Goal: Communication & Community: Answer question/provide support

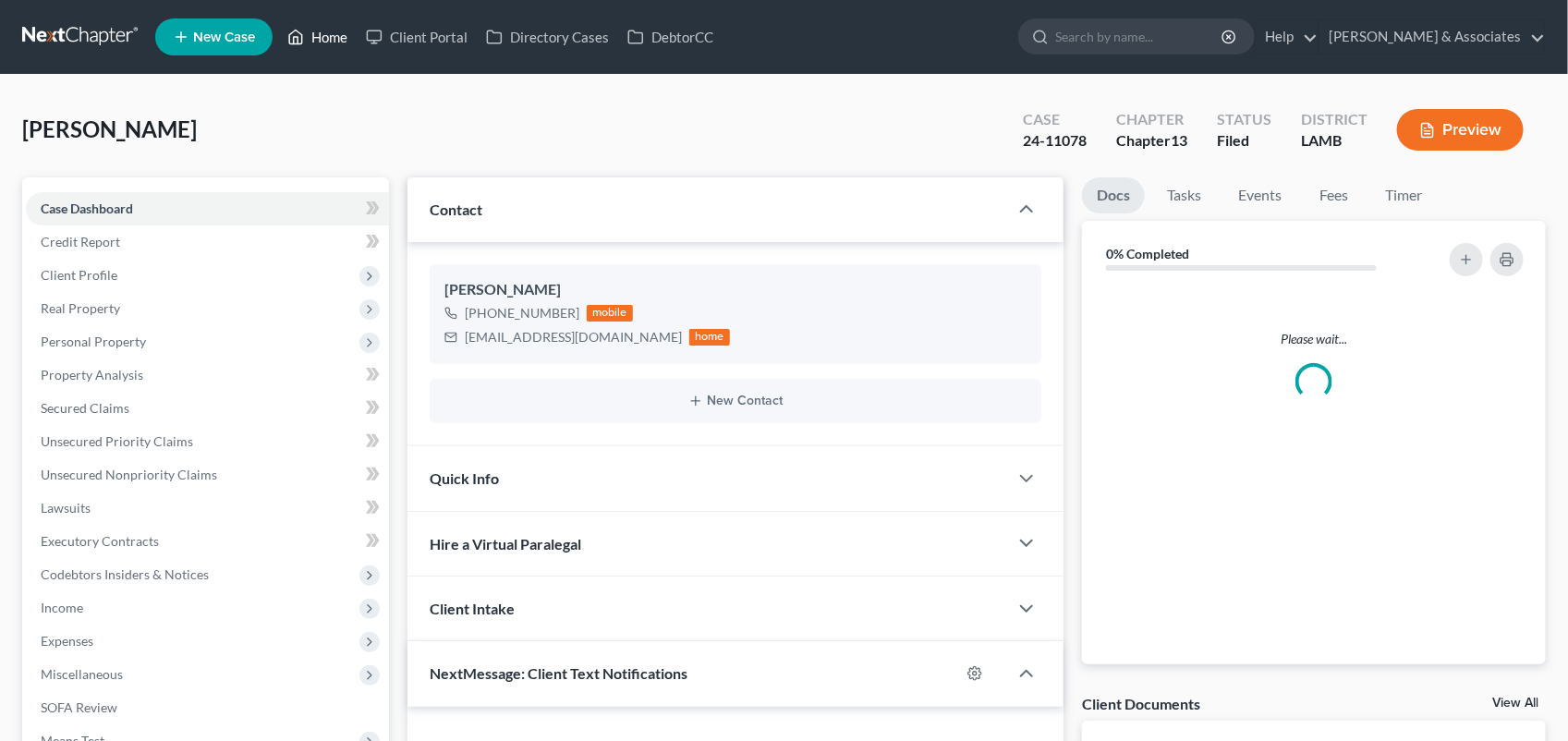
click at [312, 29] on link "Home" at bounding box center [317, 37] width 79 height 33
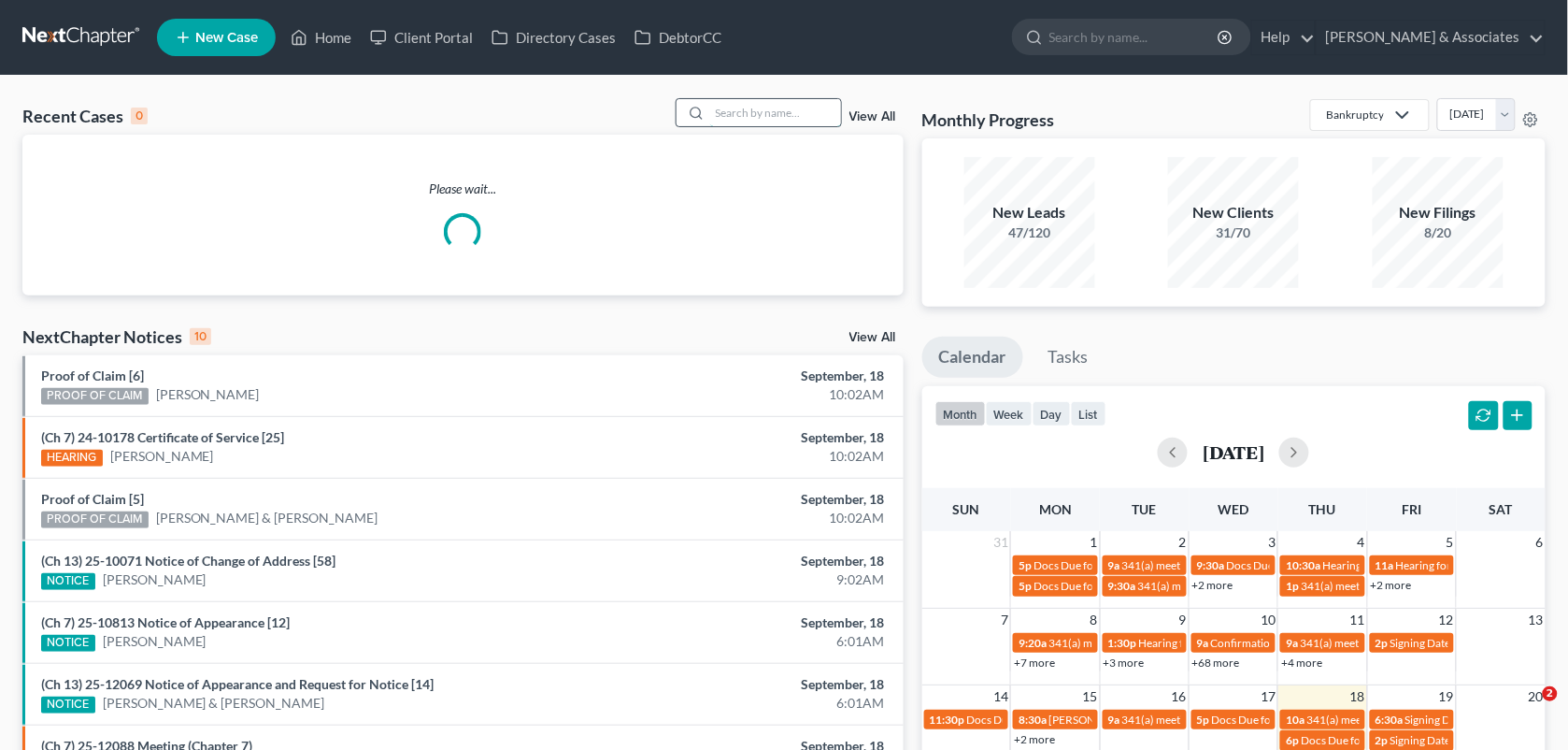
click at [716, 123] on input "search" at bounding box center [775, 113] width 131 height 27
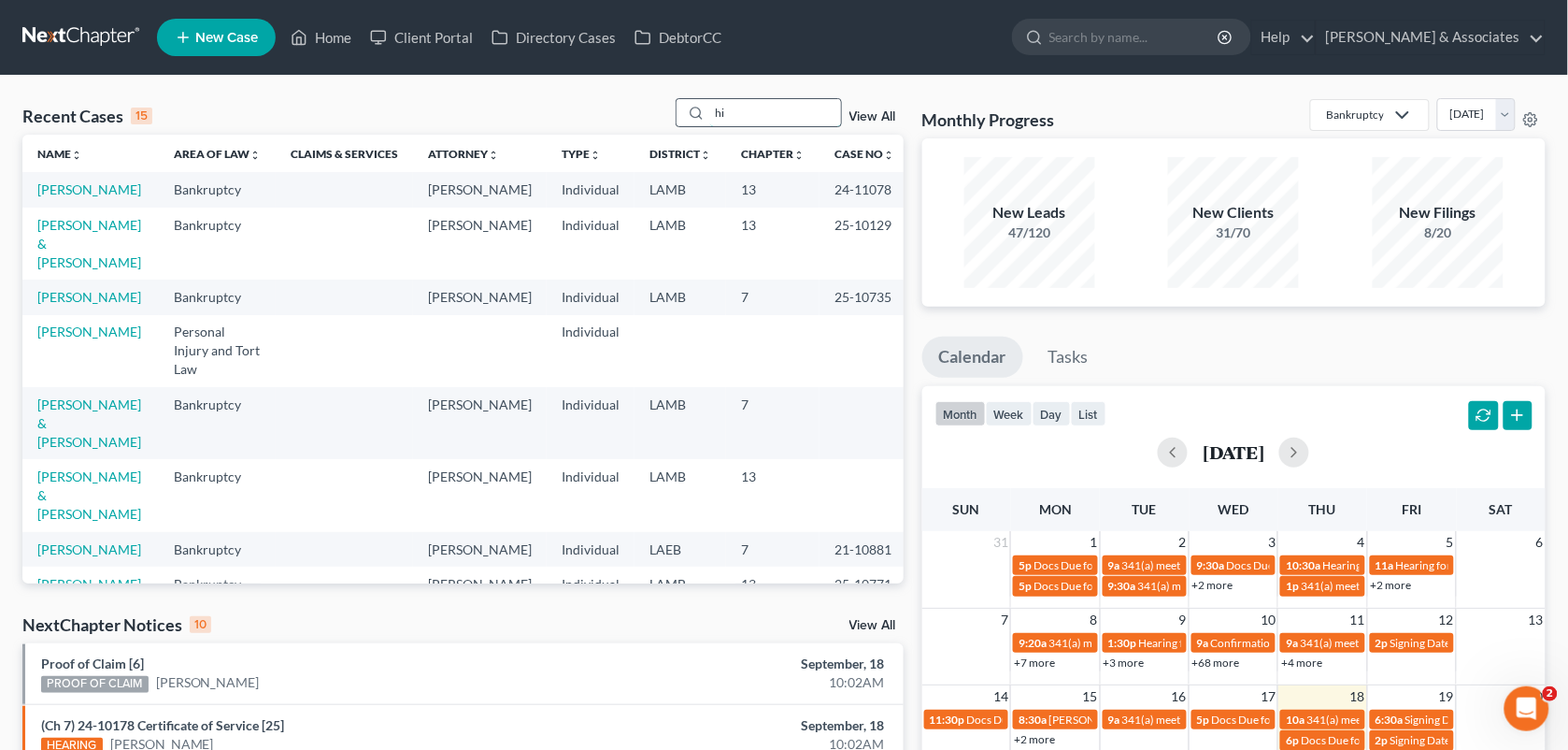
type input "h"
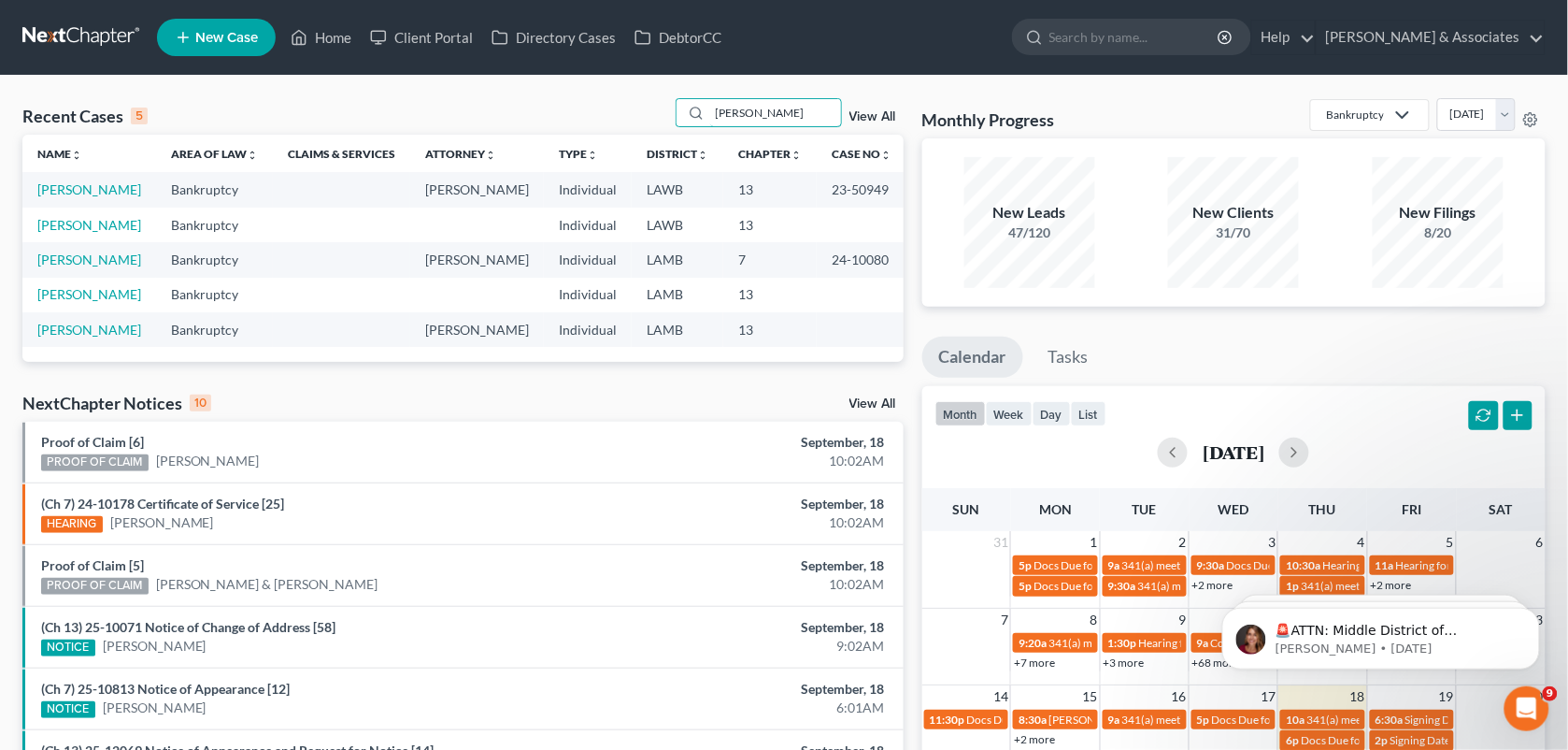
type input "[PERSON_NAME]"
click at [76, 197] on td "[PERSON_NAME]" at bounding box center [89, 188] width 133 height 34
click at [63, 197] on link "[PERSON_NAME]" at bounding box center [89, 189] width 104 height 16
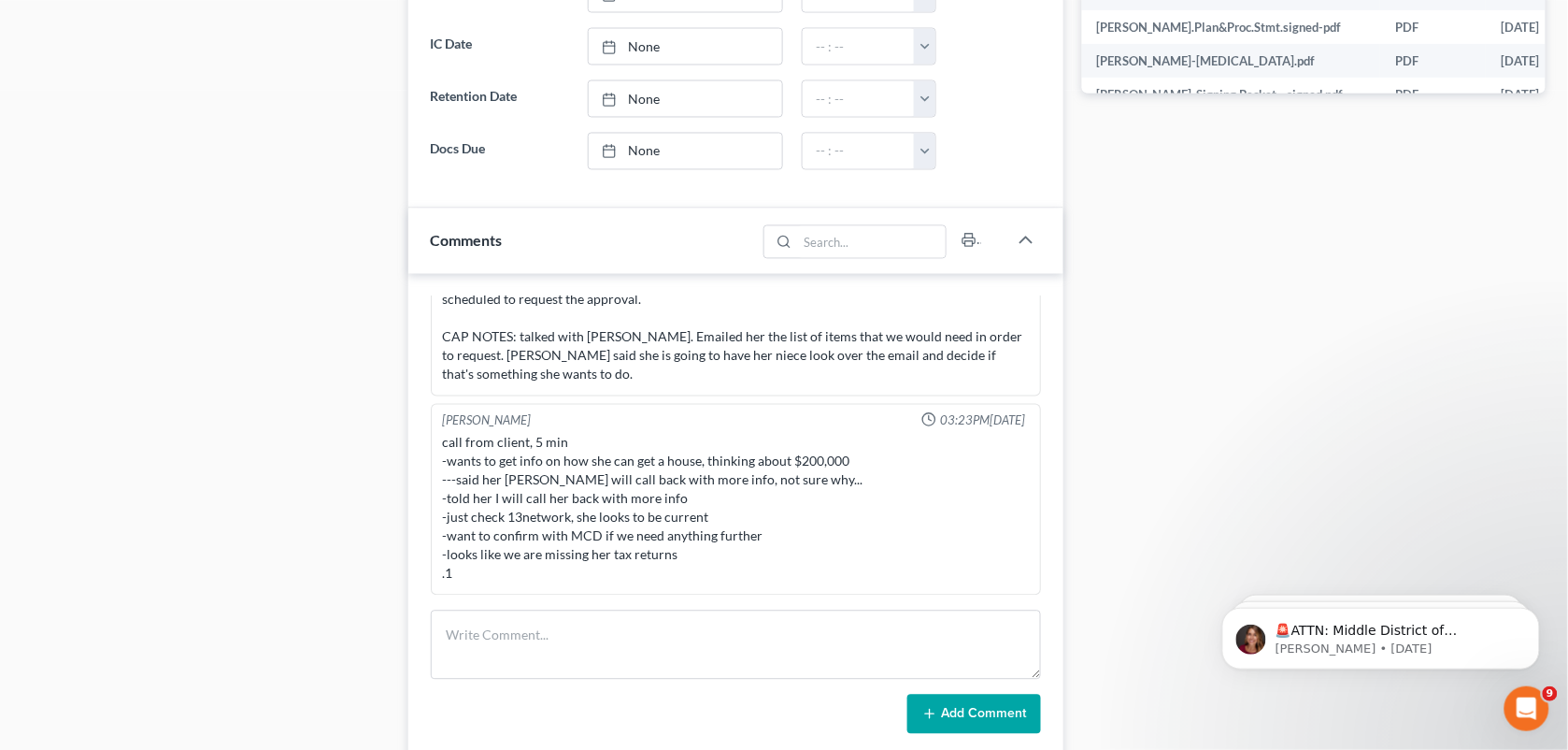
scroll to position [7439, 0]
click at [347, 287] on div "Case Dashboard Payments Invoices Payments Payments Credit Report Client Profile" at bounding box center [205, 362] width 386 height 2386
click at [1193, 529] on div "Docs Tasks Events Fees Timer 92% Completed Nothing here yet! COLOR copy of Driv…" at bounding box center [1315, 362] width 483 height 2386
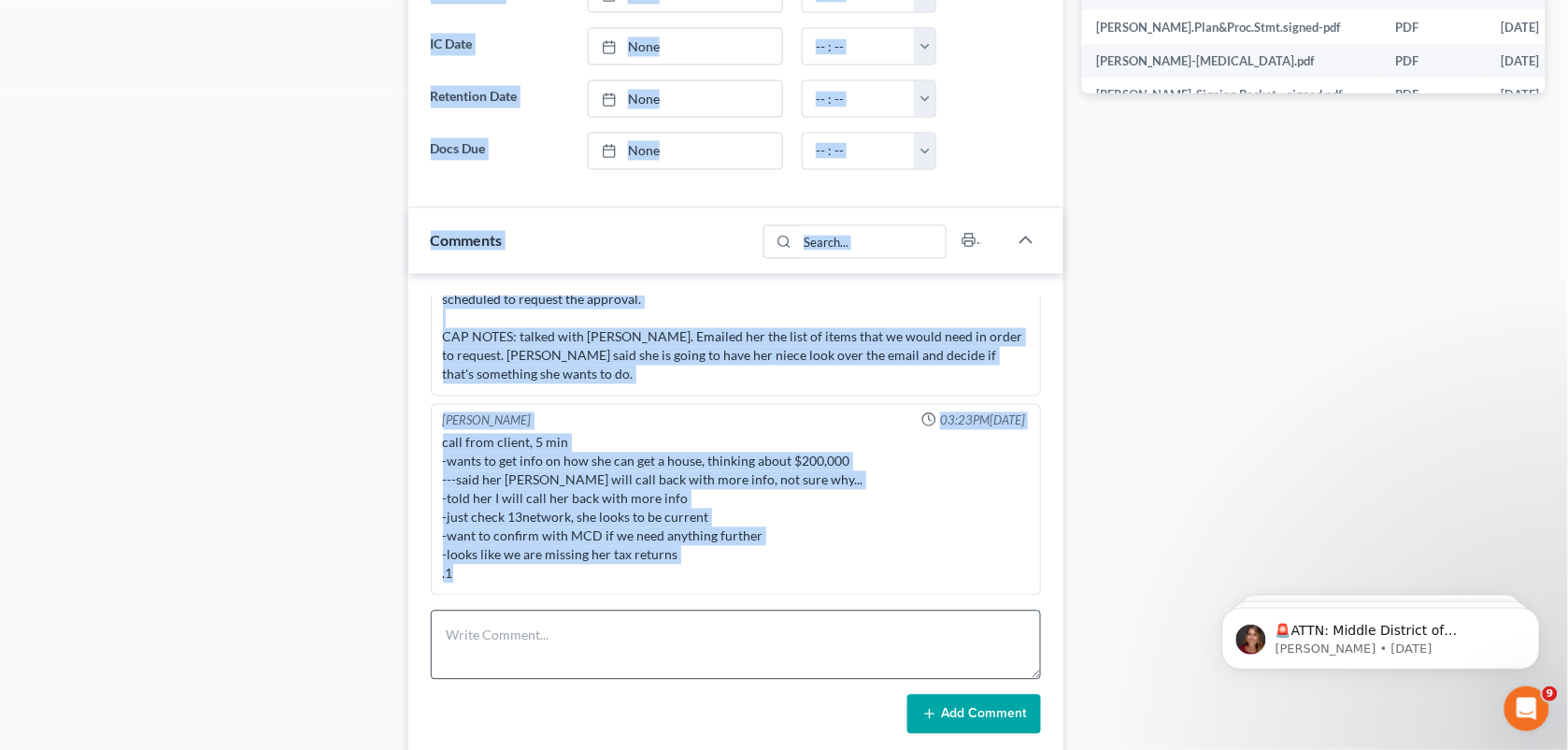
drag, startPoint x: 310, startPoint y: 393, endPoint x: 517, endPoint y: 618, distance: 305.7
click at [517, 618] on div "Petition Navigation Case Dashboard Payments Invoices Payments Payments Credit R…" at bounding box center [784, 362] width 1542 height 2386
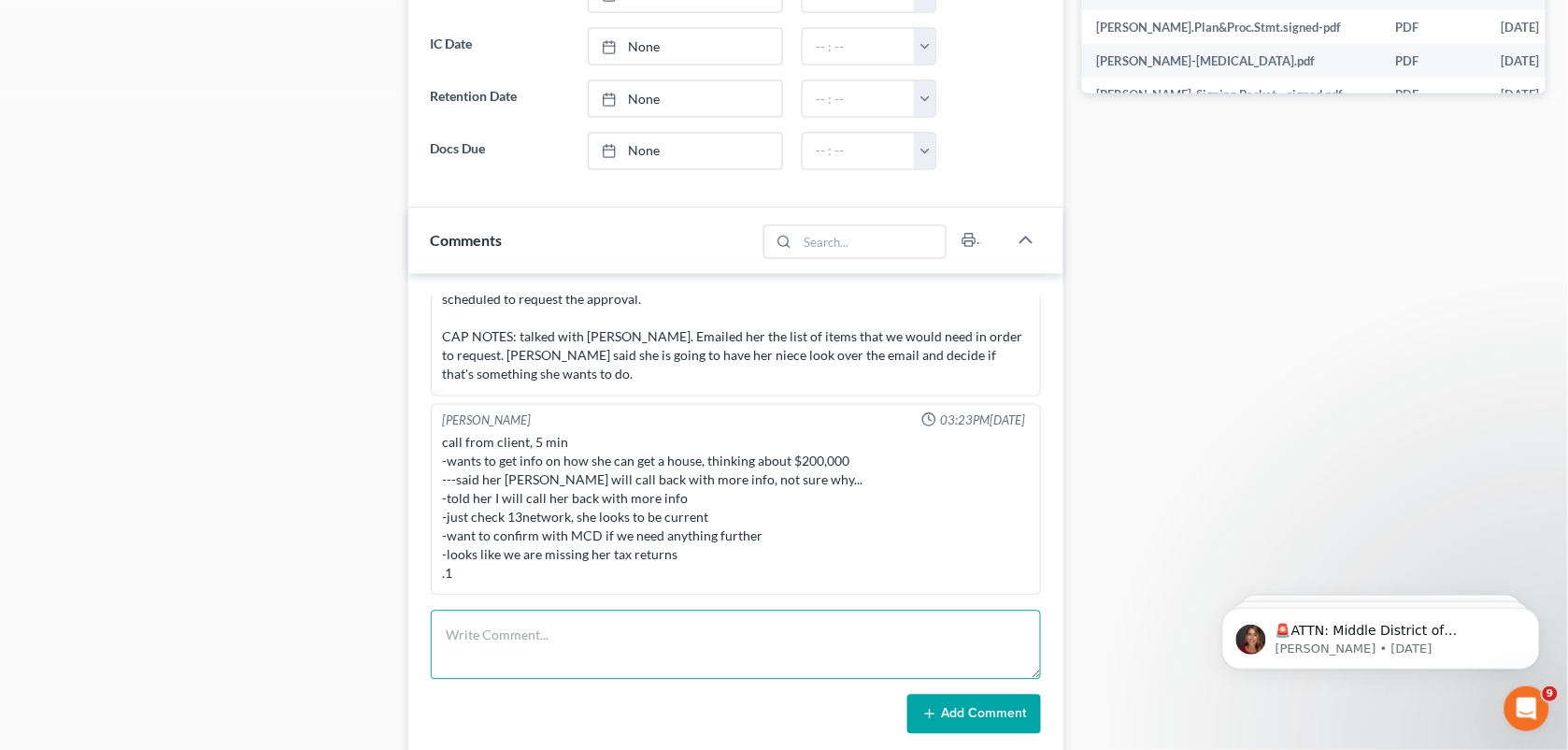
click at [517, 618] on textarea at bounding box center [736, 645] width 611 height 69
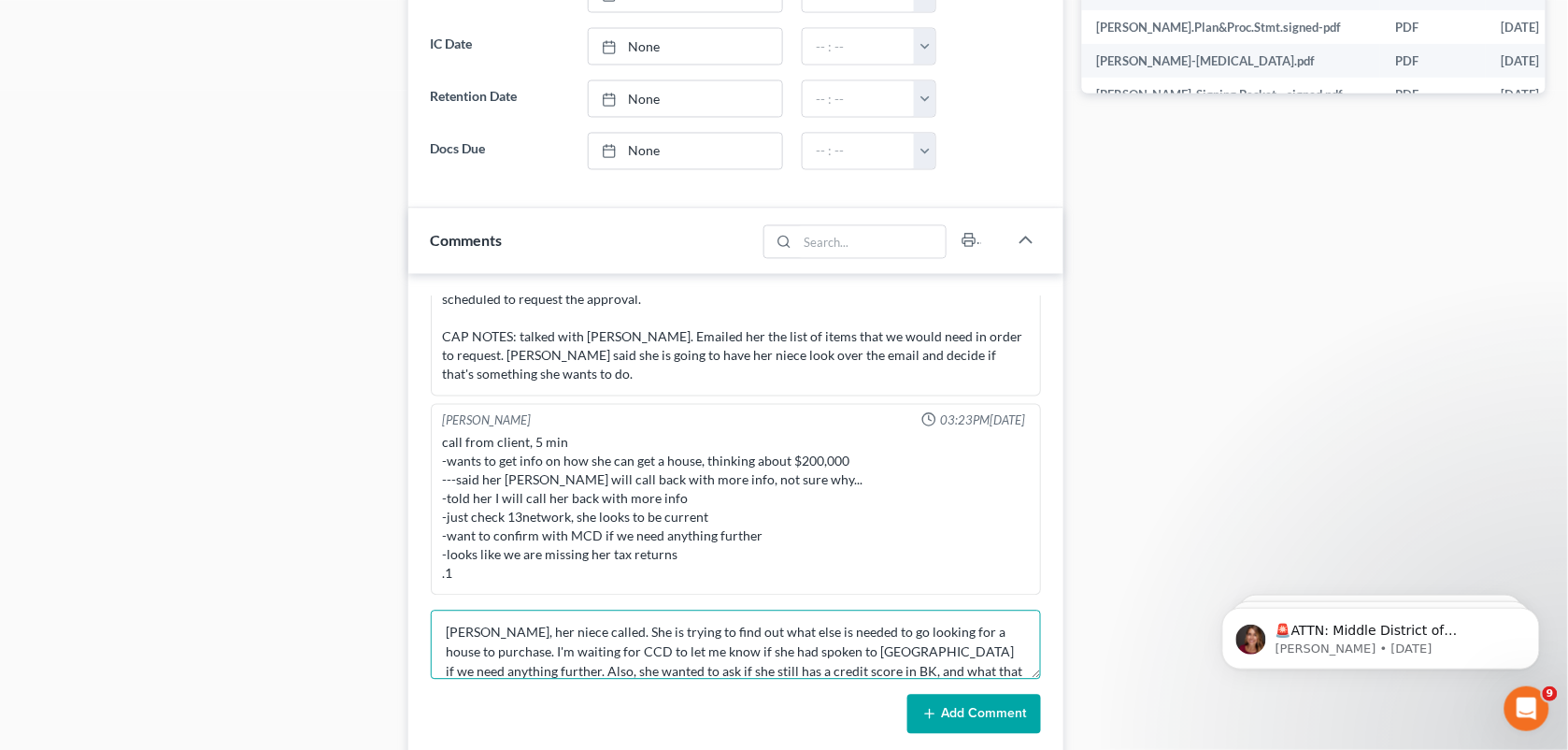
scroll to position [24, 0]
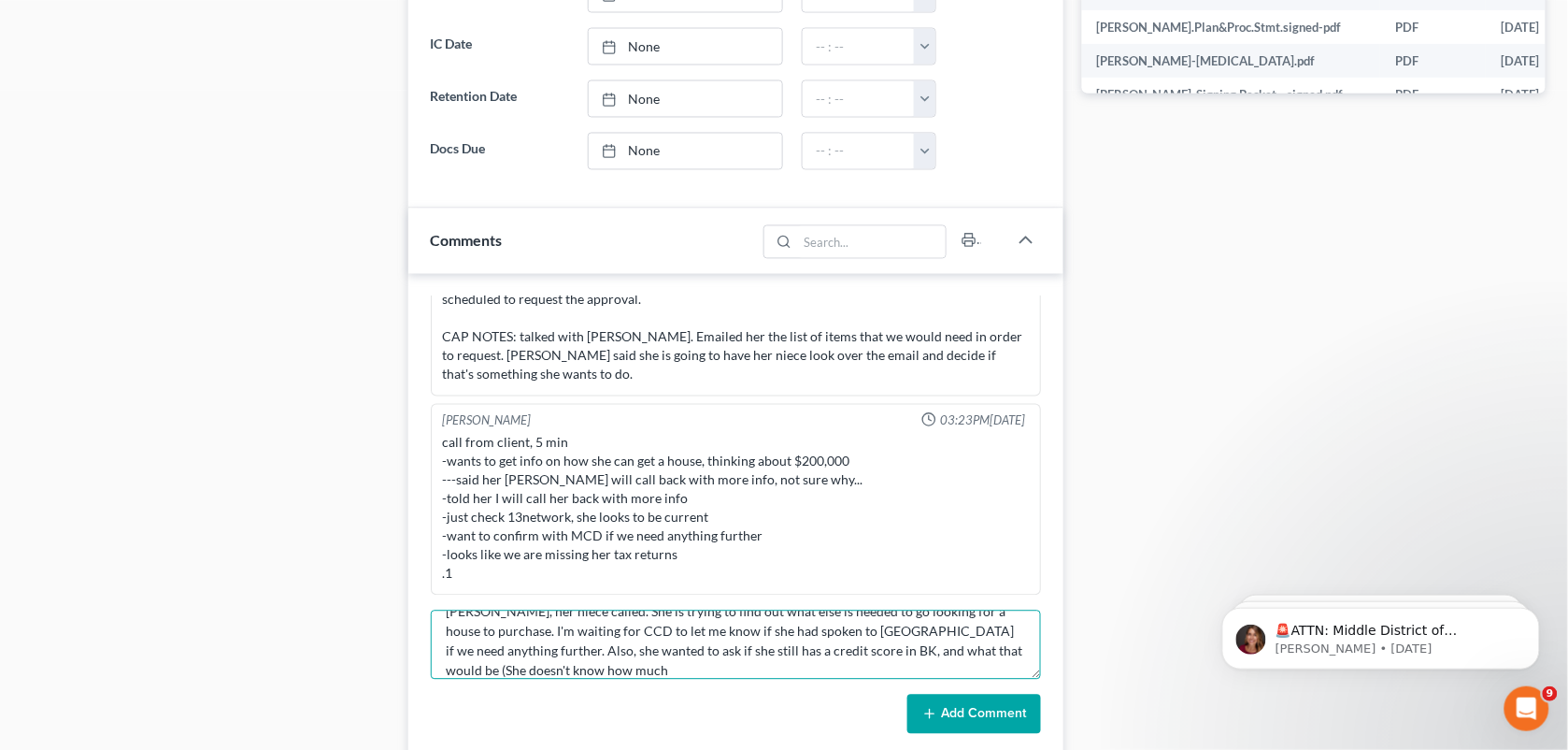
click at [633, 675] on textarea "[PERSON_NAME], her niece called. She is trying to find out what else is needed …" at bounding box center [736, 645] width 611 height 69
type textarea "[PERSON_NAME], her niece called. She is trying to find out what else is needed …"
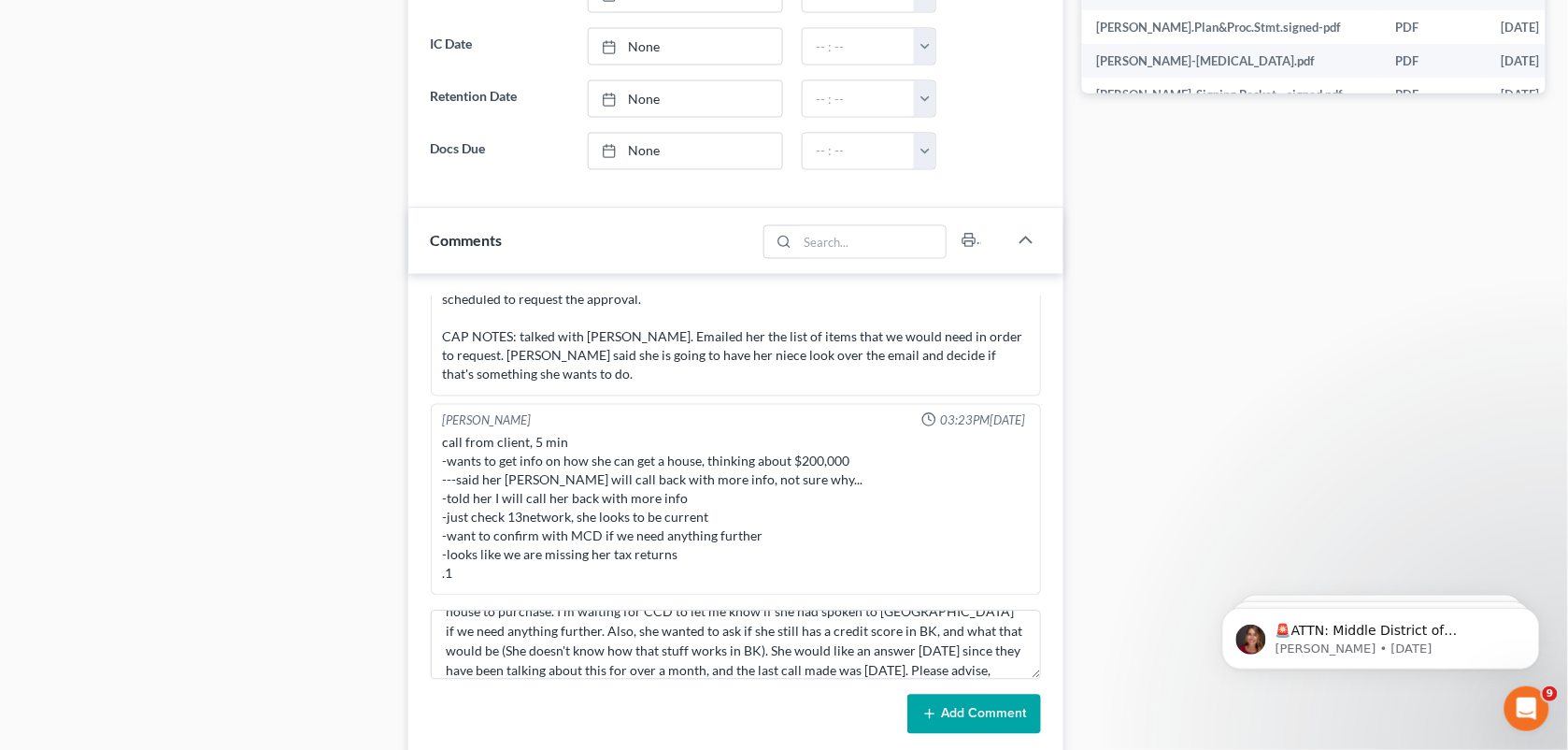
click at [947, 726] on button "Add Comment" at bounding box center [974, 715] width 133 height 39
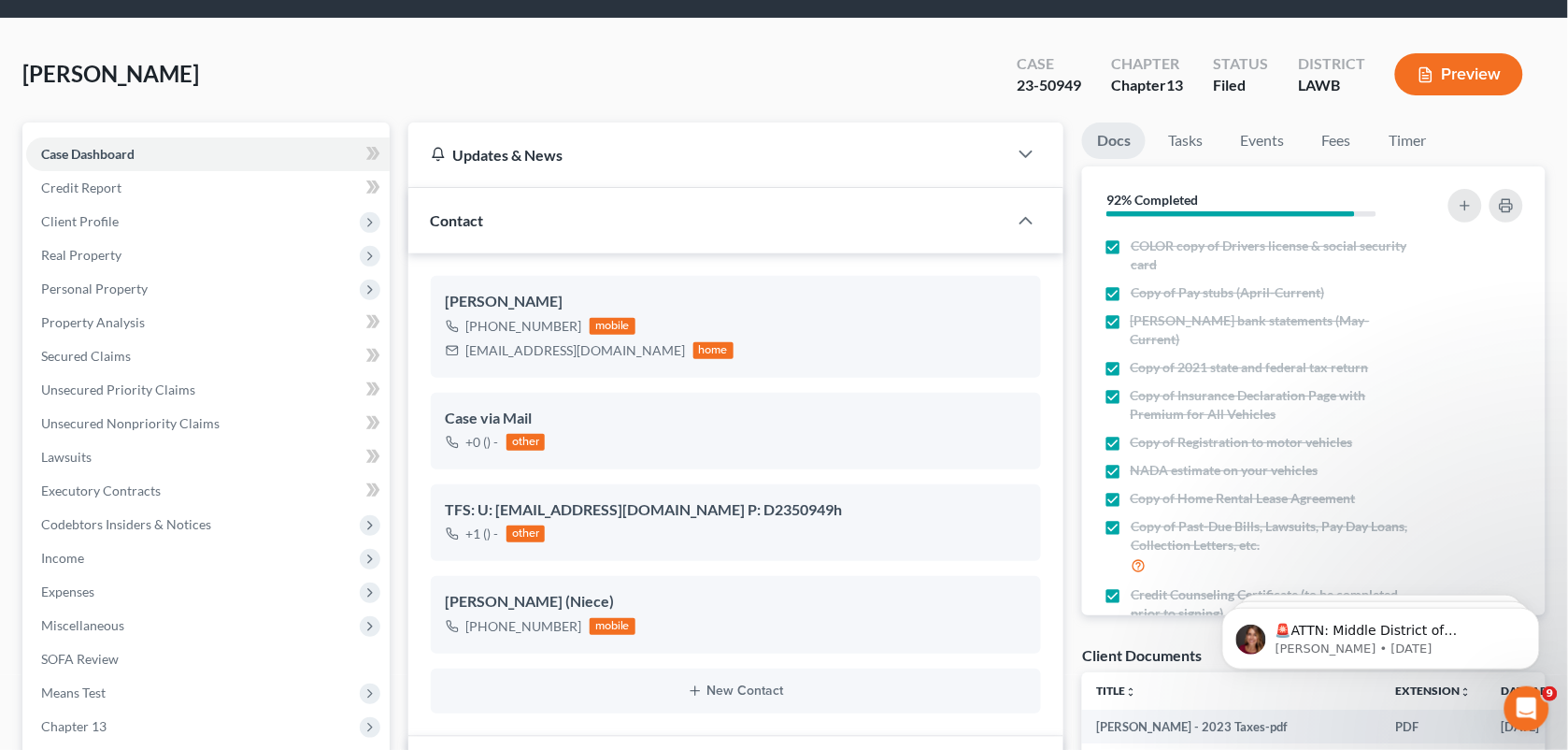
scroll to position [0, 0]
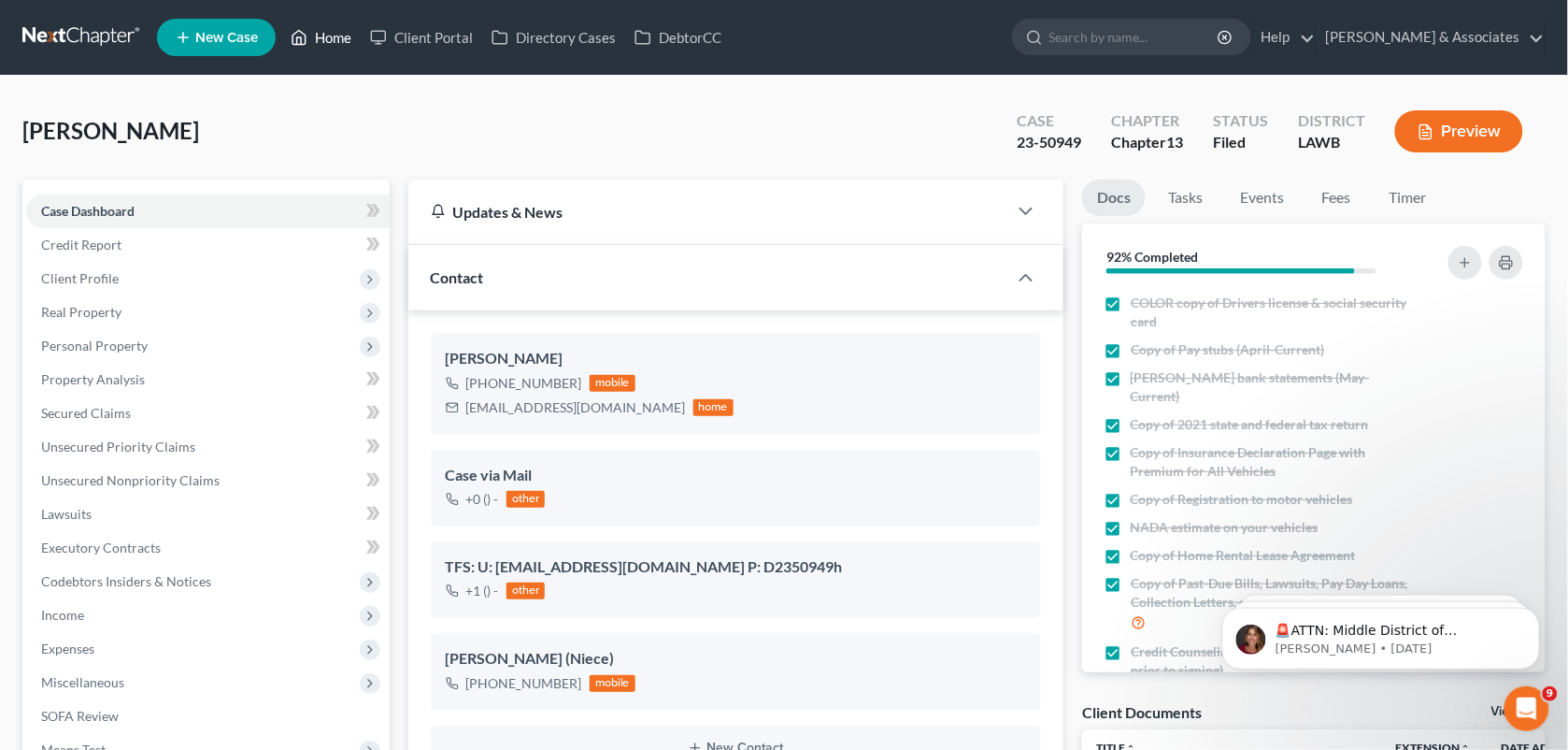
click at [310, 53] on link "Home" at bounding box center [321, 37] width 79 height 33
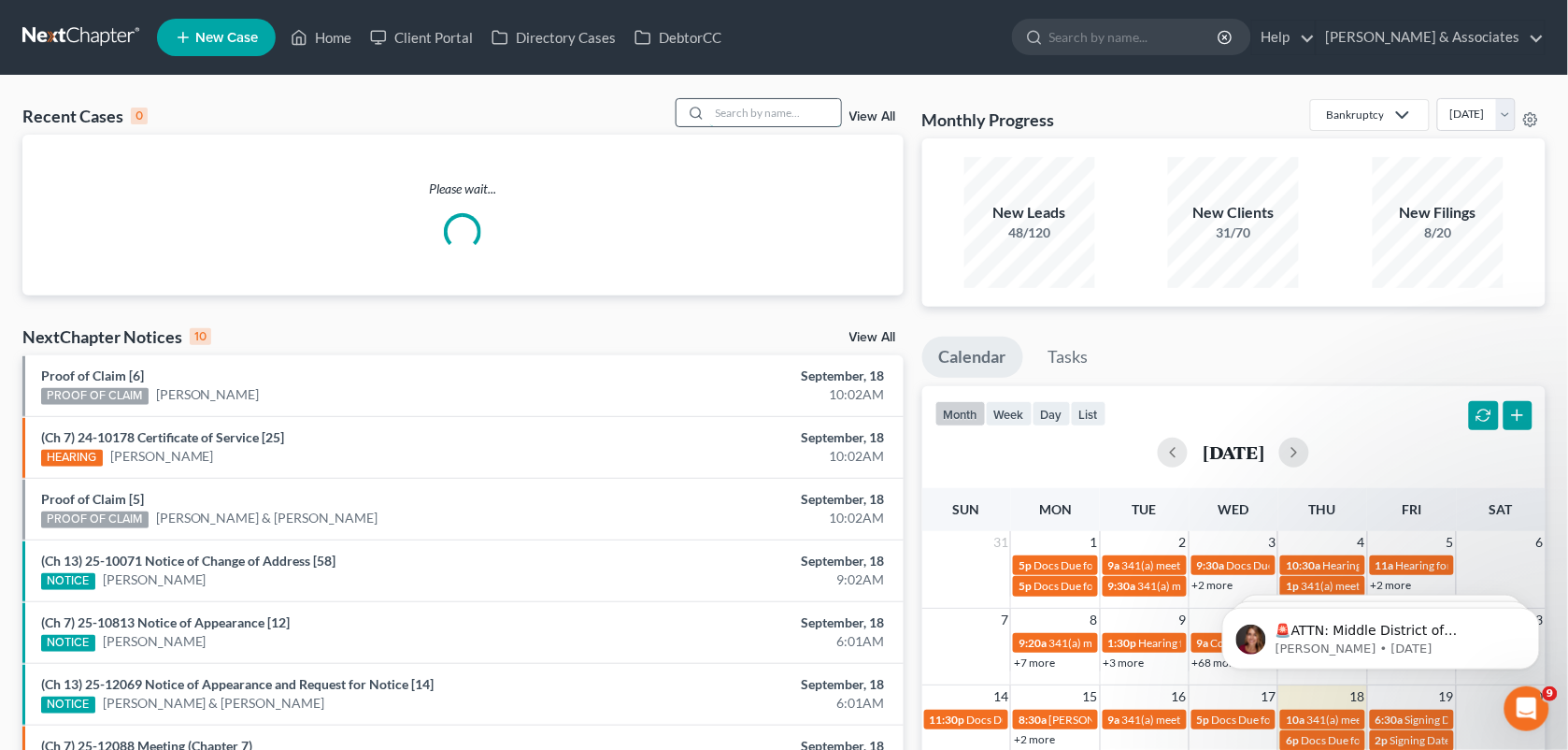
click at [751, 125] on input "search" at bounding box center [775, 113] width 131 height 27
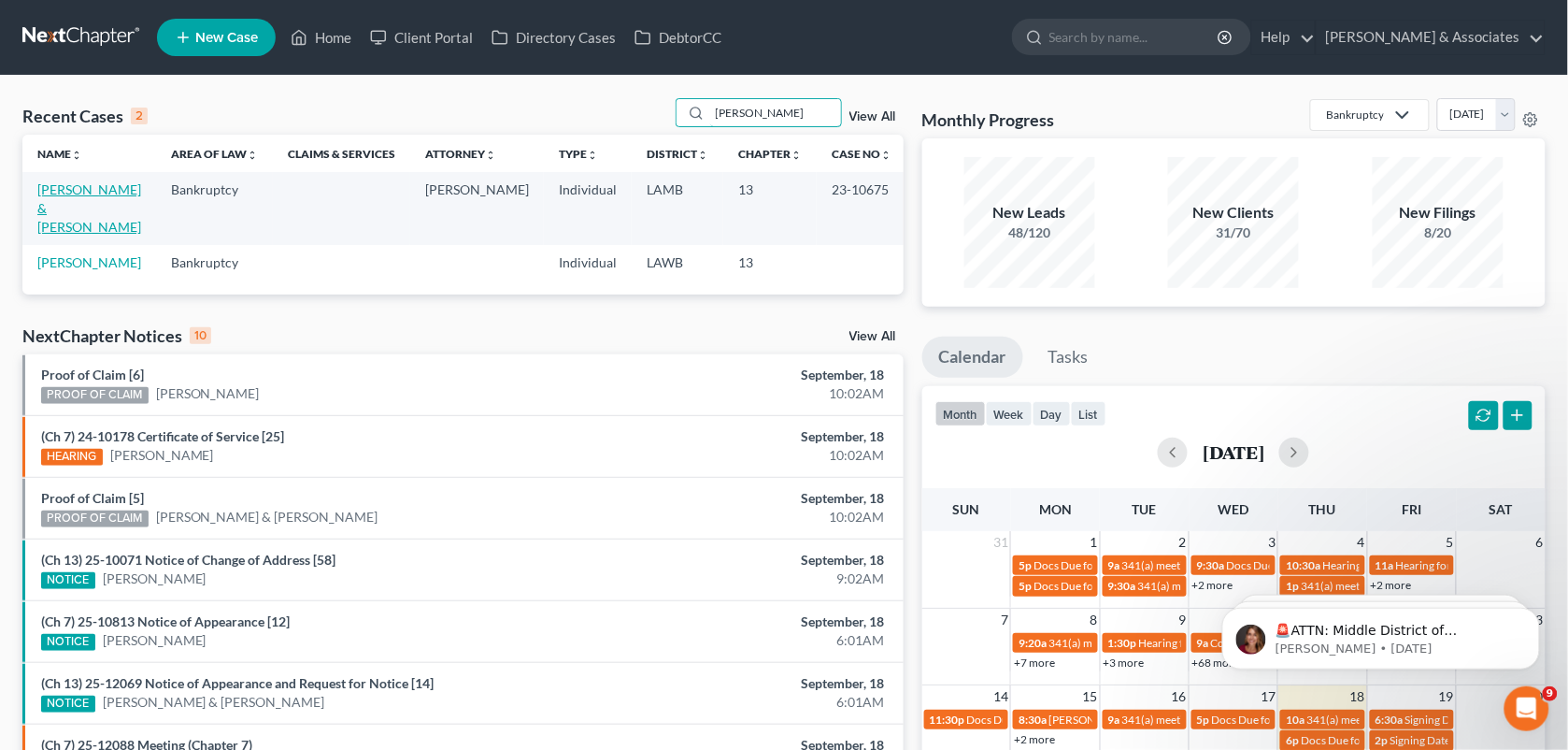
type input "[PERSON_NAME]"
click at [73, 186] on link "[PERSON_NAME] & [PERSON_NAME]" at bounding box center [89, 208] width 104 height 53
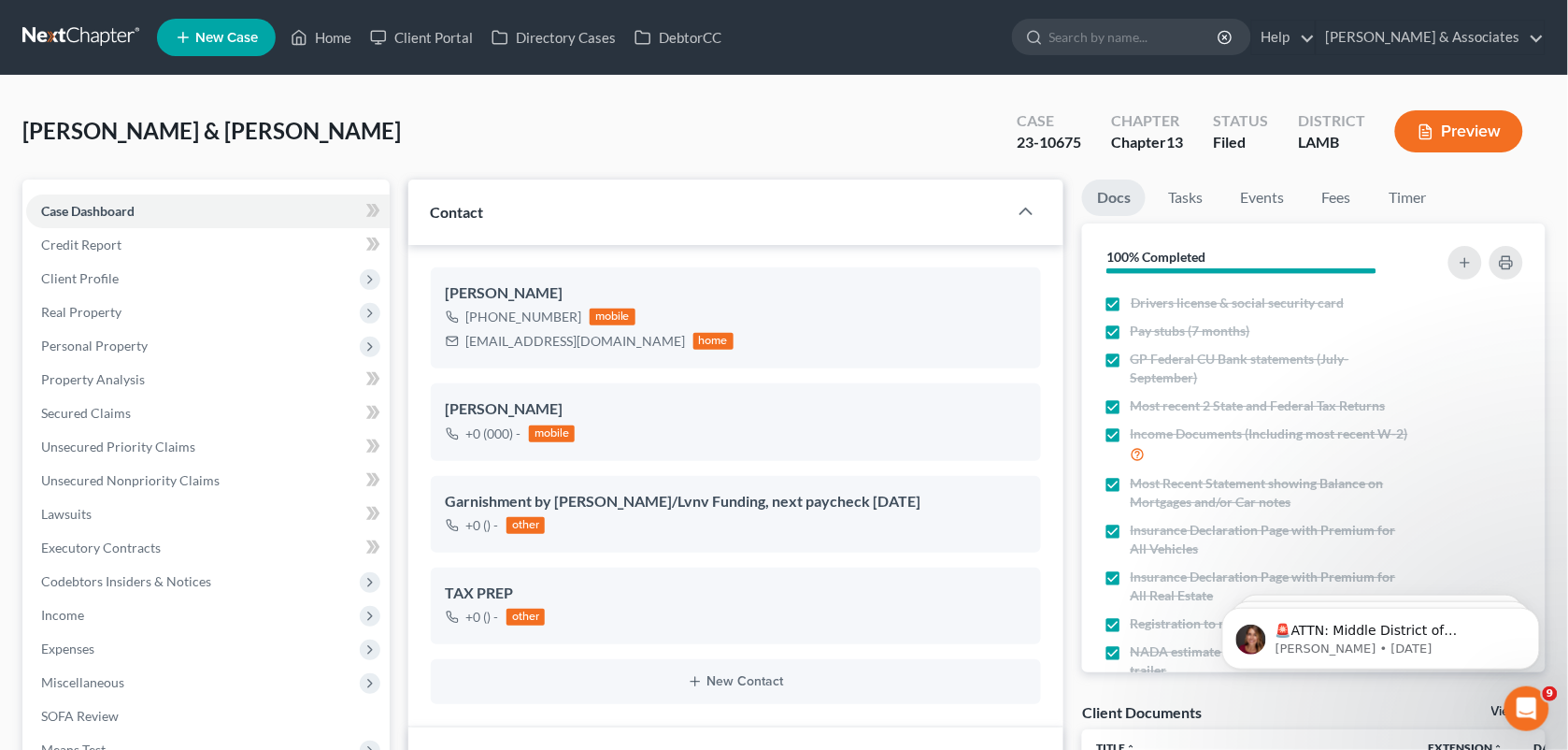
scroll to position [1234, 0]
click at [890, 129] on div "[PERSON_NAME] & [PERSON_NAME] Upgraded Case 23-10675 Chapter Chapter 13 Status …" at bounding box center [784, 138] width 1524 height 81
click at [654, 115] on div "[PERSON_NAME] & [PERSON_NAME] Upgraded Case 23-10675 Chapter Chapter 13 Status …" at bounding box center [784, 138] width 1524 height 81
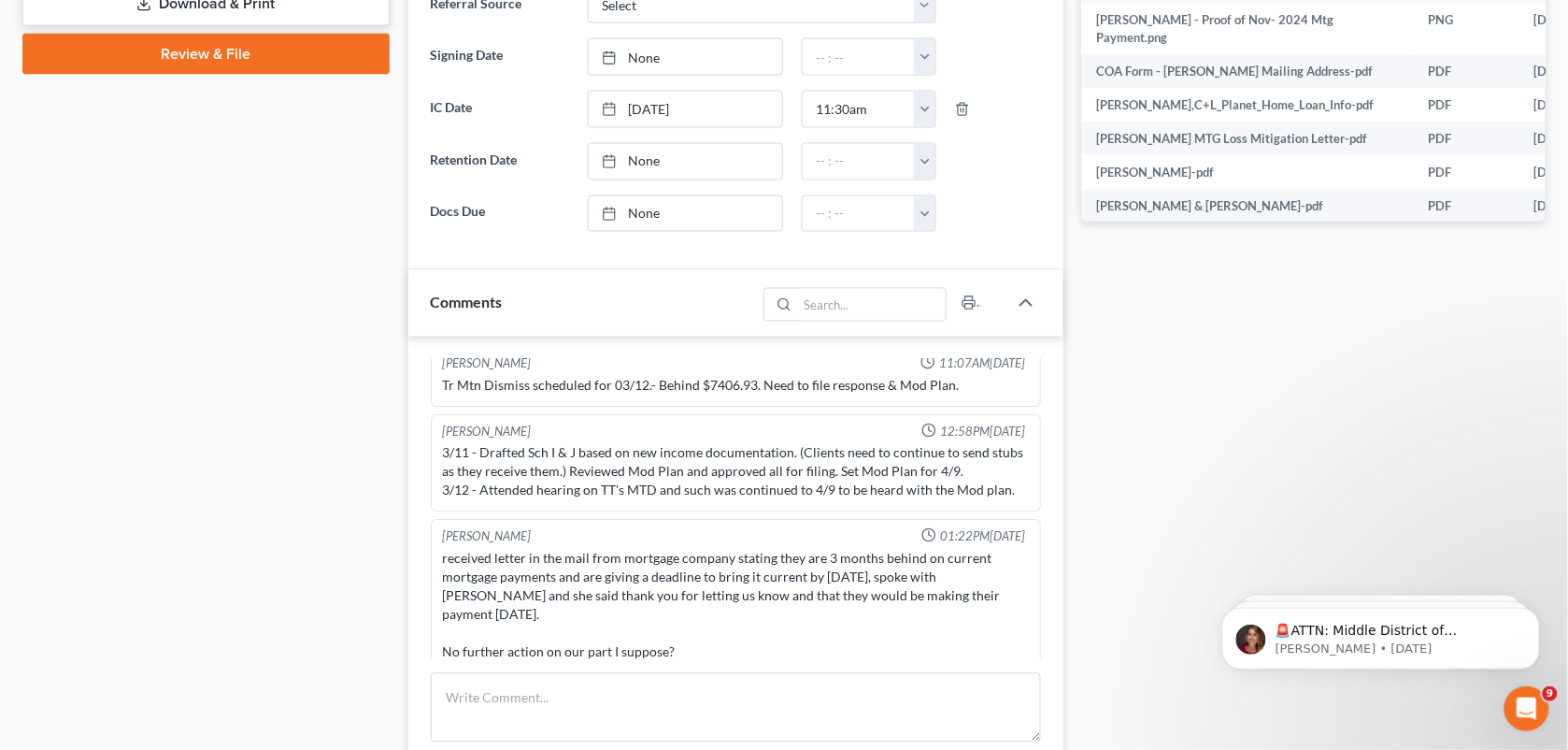
scroll to position [985, 0]
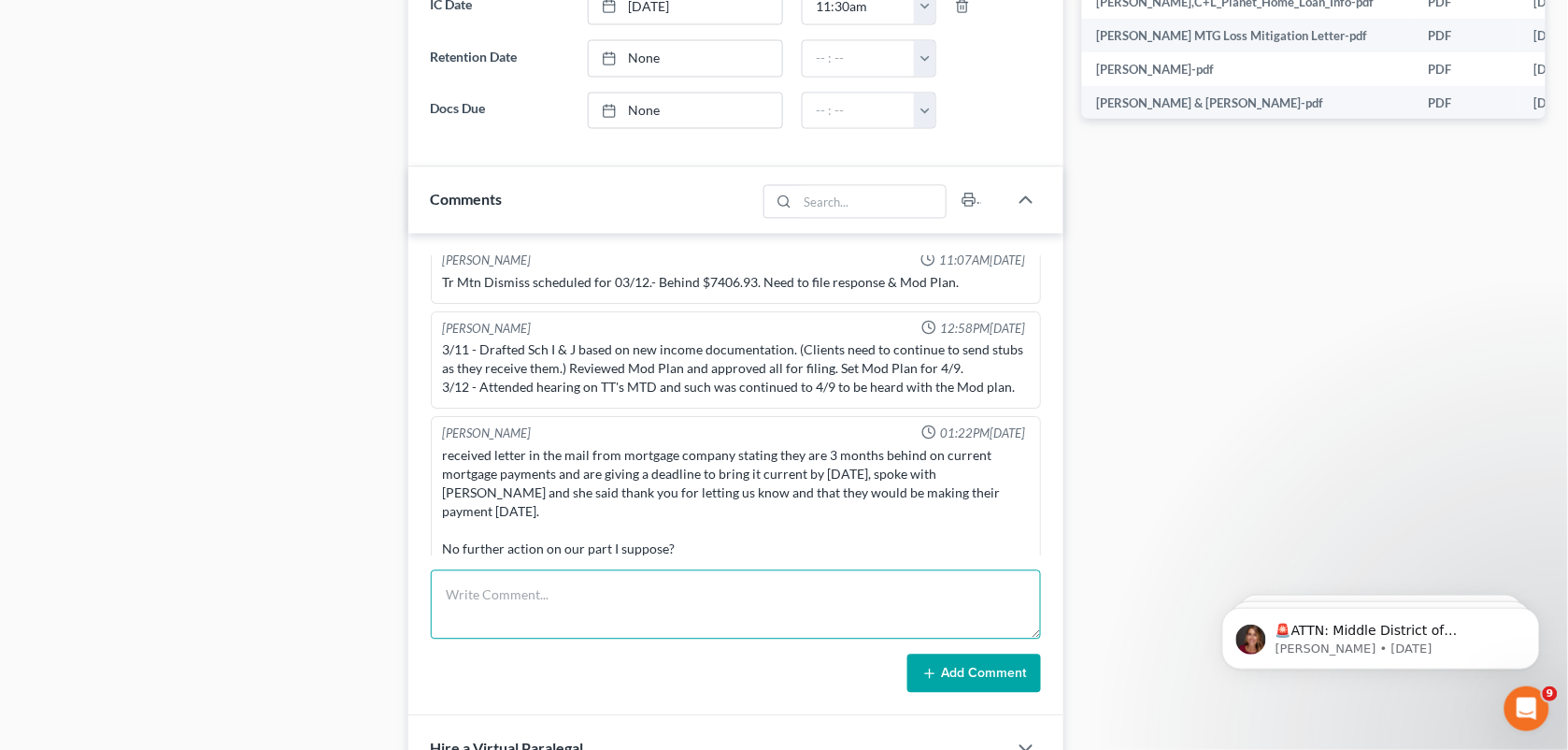
click at [619, 610] on textarea at bounding box center [736, 605] width 611 height 69
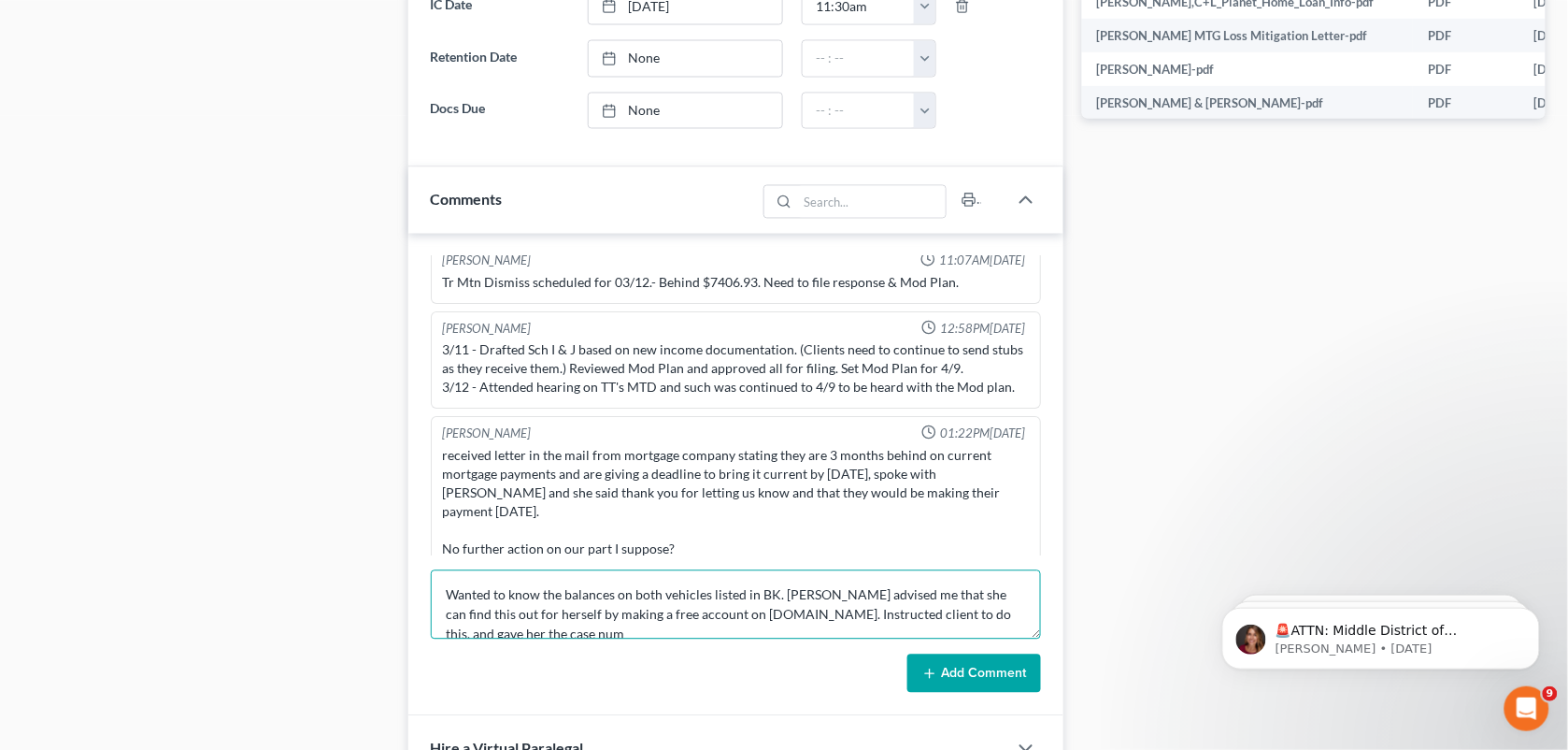
scroll to position [3, 0]
type textarea "Wanted to know the balances on both vehicles listed in BK. [PERSON_NAME] advise…"
click at [423, 480] on div "[PERSON_NAME] 12:43PM[DATE] Called per Apt. No answer left vM. [PERSON_NAME] 01…" at bounding box center [736, 475] width 656 height 484
click at [932, 670] on icon at bounding box center [929, 673] width 15 height 15
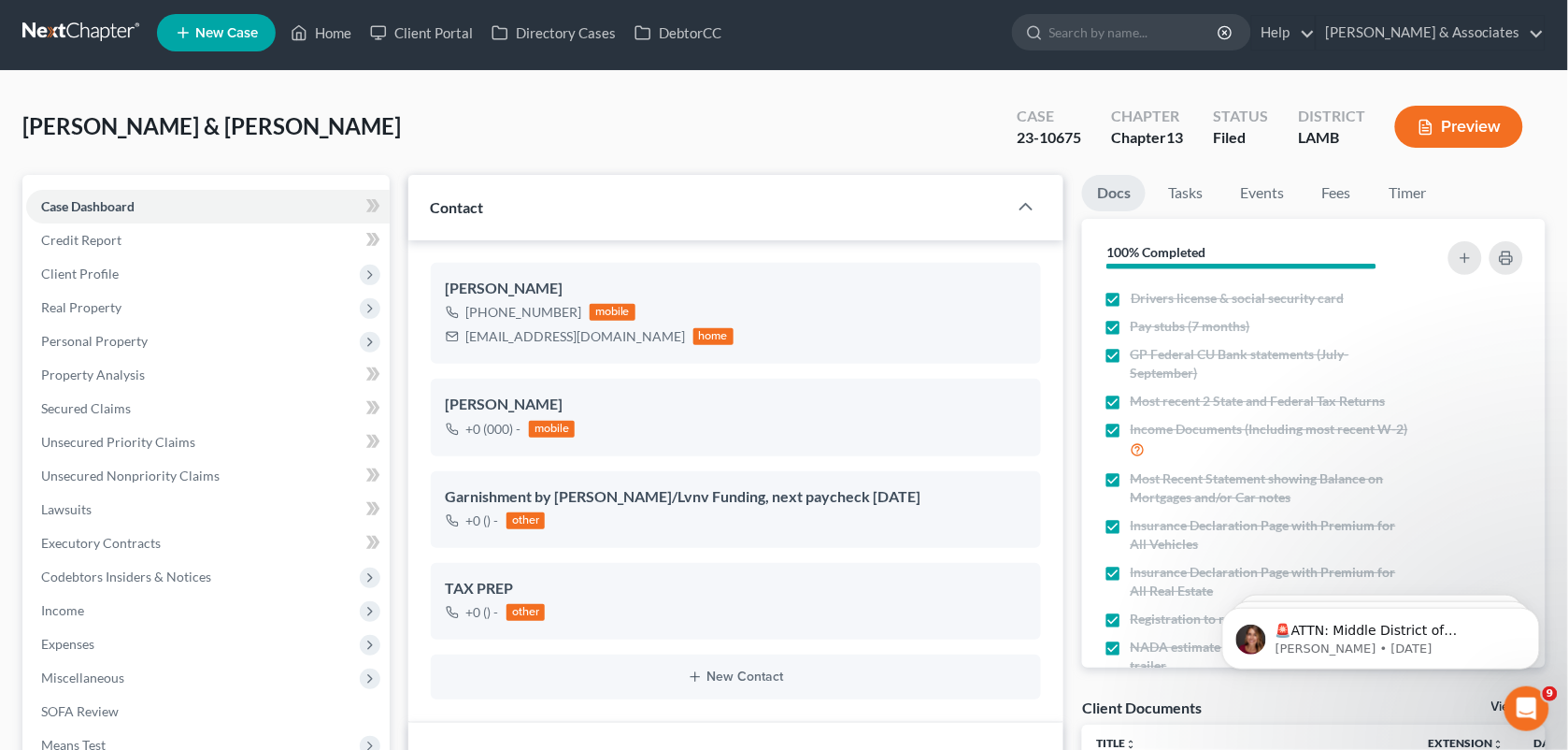
scroll to position [0, 0]
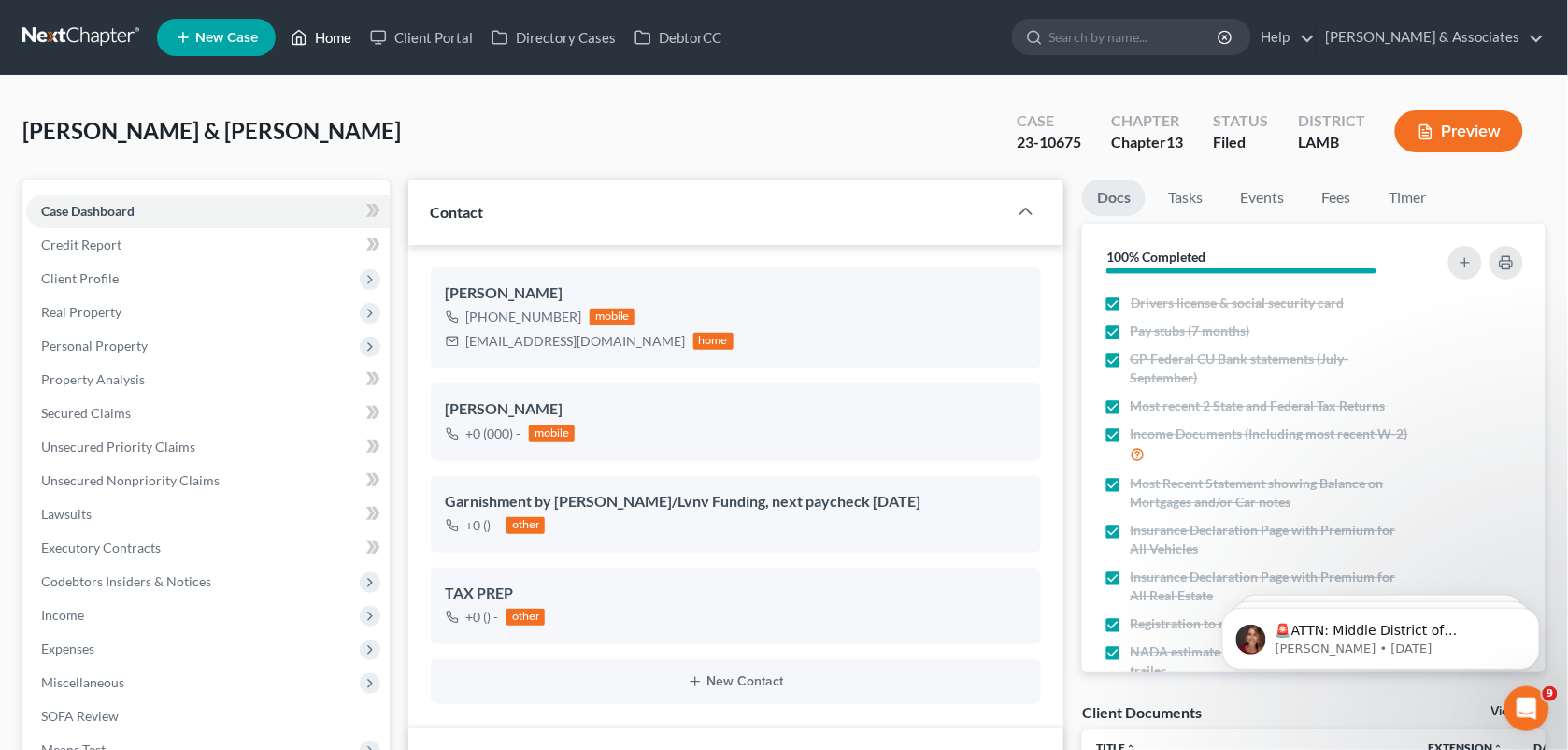
click at [347, 45] on link "Home" at bounding box center [321, 37] width 79 height 33
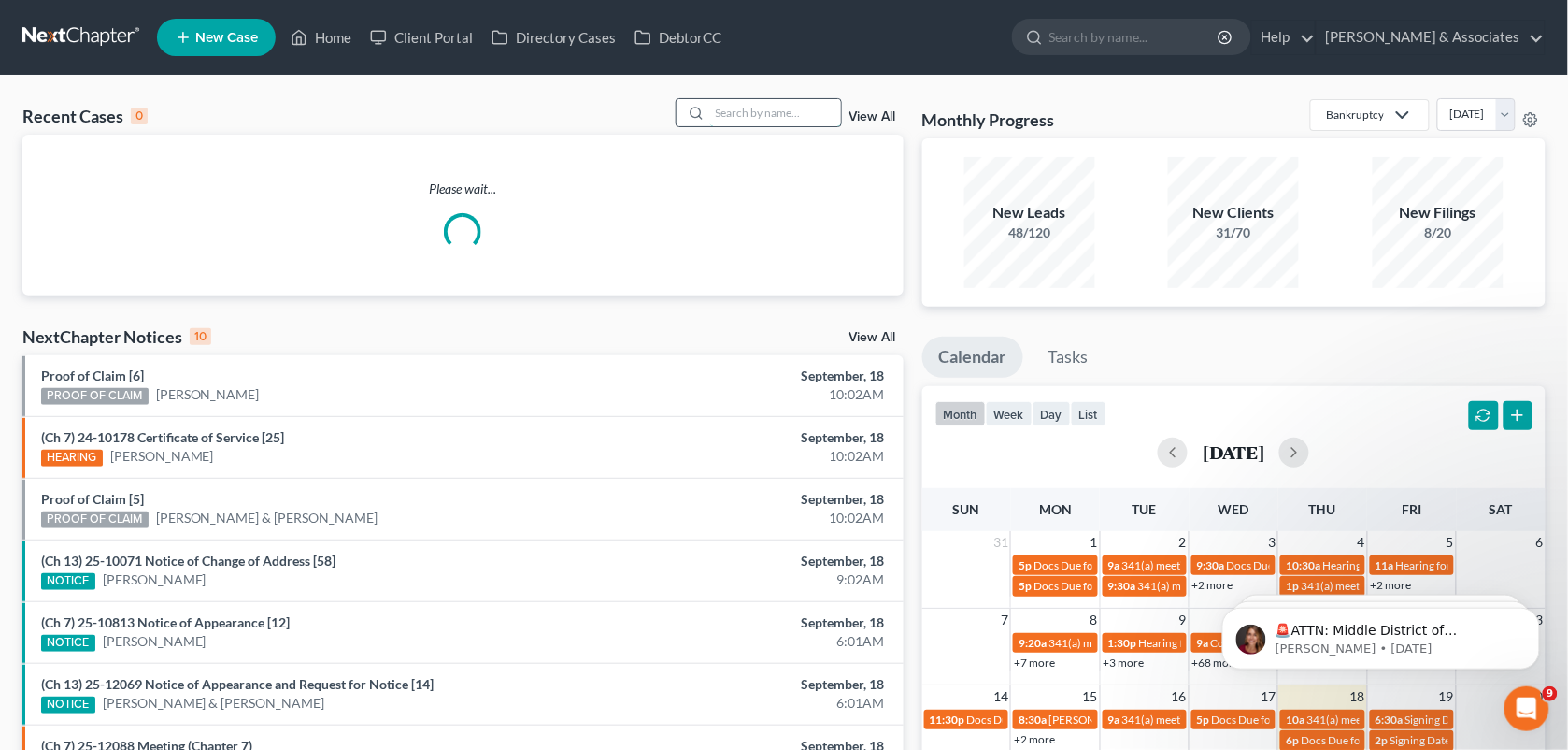
click at [749, 119] on input "search" at bounding box center [775, 113] width 131 height 27
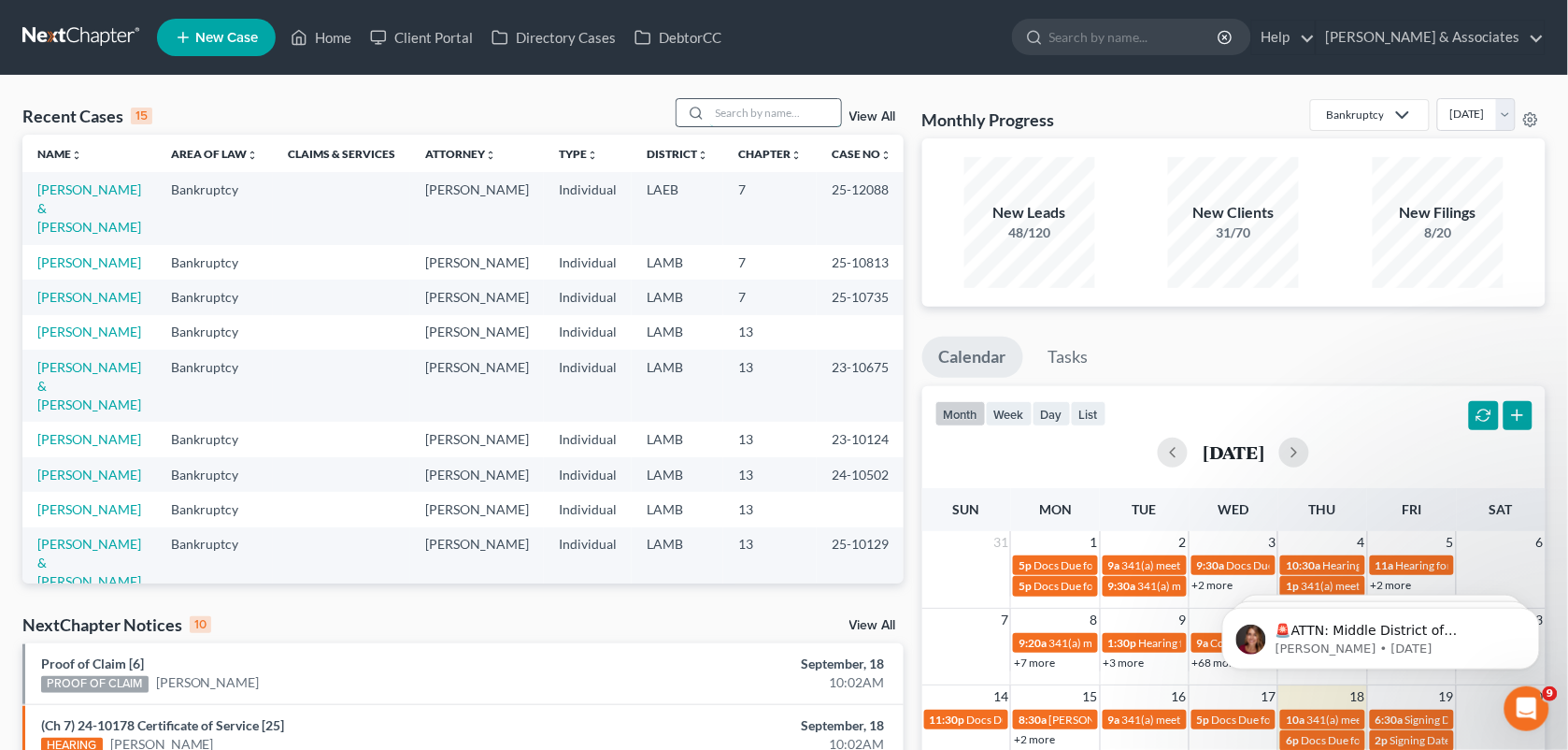
click at [720, 112] on input "search" at bounding box center [775, 113] width 131 height 27
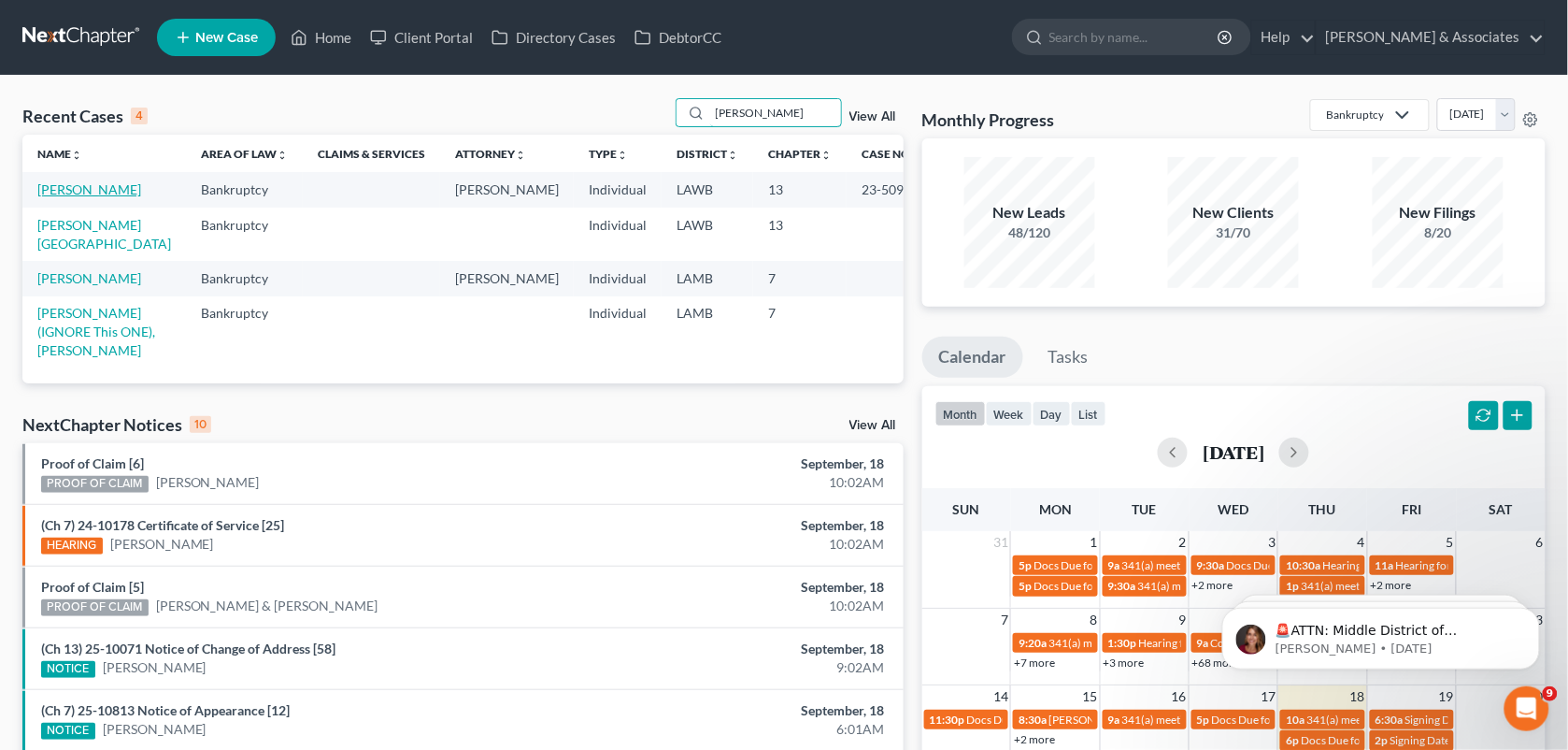
type input "[PERSON_NAME]"
click at [108, 189] on link "[PERSON_NAME]" at bounding box center [89, 189] width 104 height 16
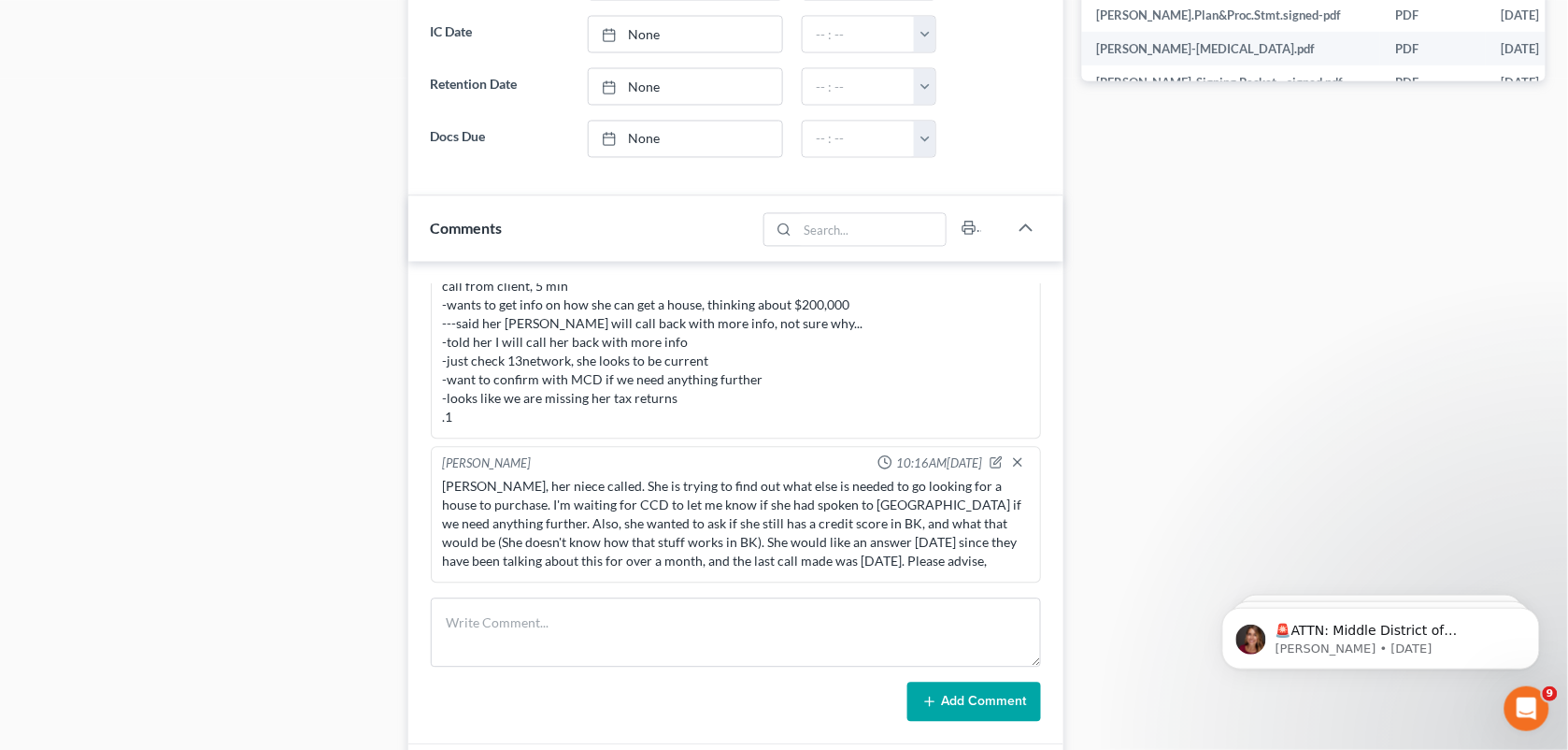
scroll to position [1103, 0]
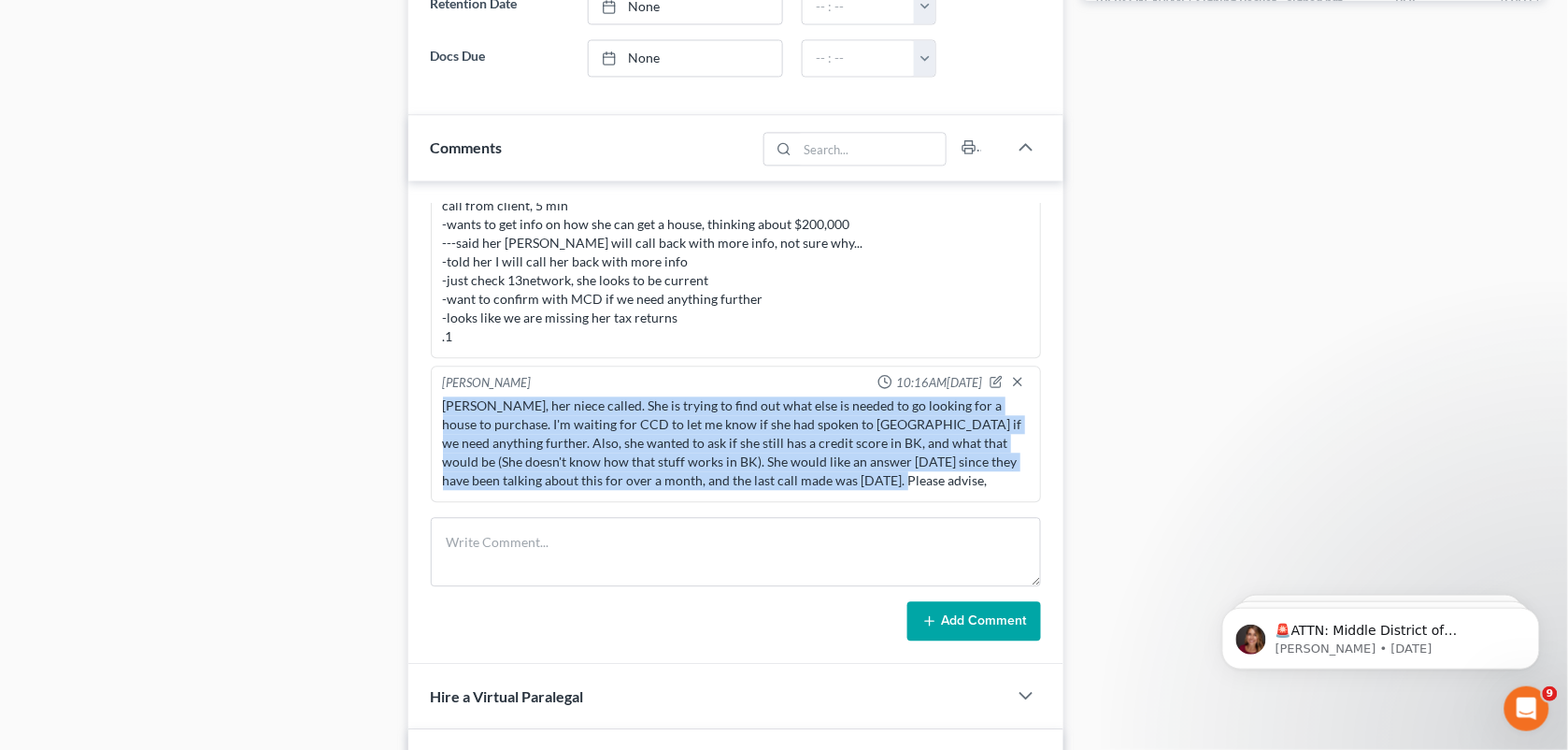
drag, startPoint x: 869, startPoint y: 489, endPoint x: 442, endPoint y: 417, distance: 433.0
click at [442, 417] on div "[PERSON_NAME], her niece called. She is trying to find out what else is needed …" at bounding box center [737, 443] width 595 height 101
copy div "[PERSON_NAME], her niece called. She is trying to find out what else is needed …"
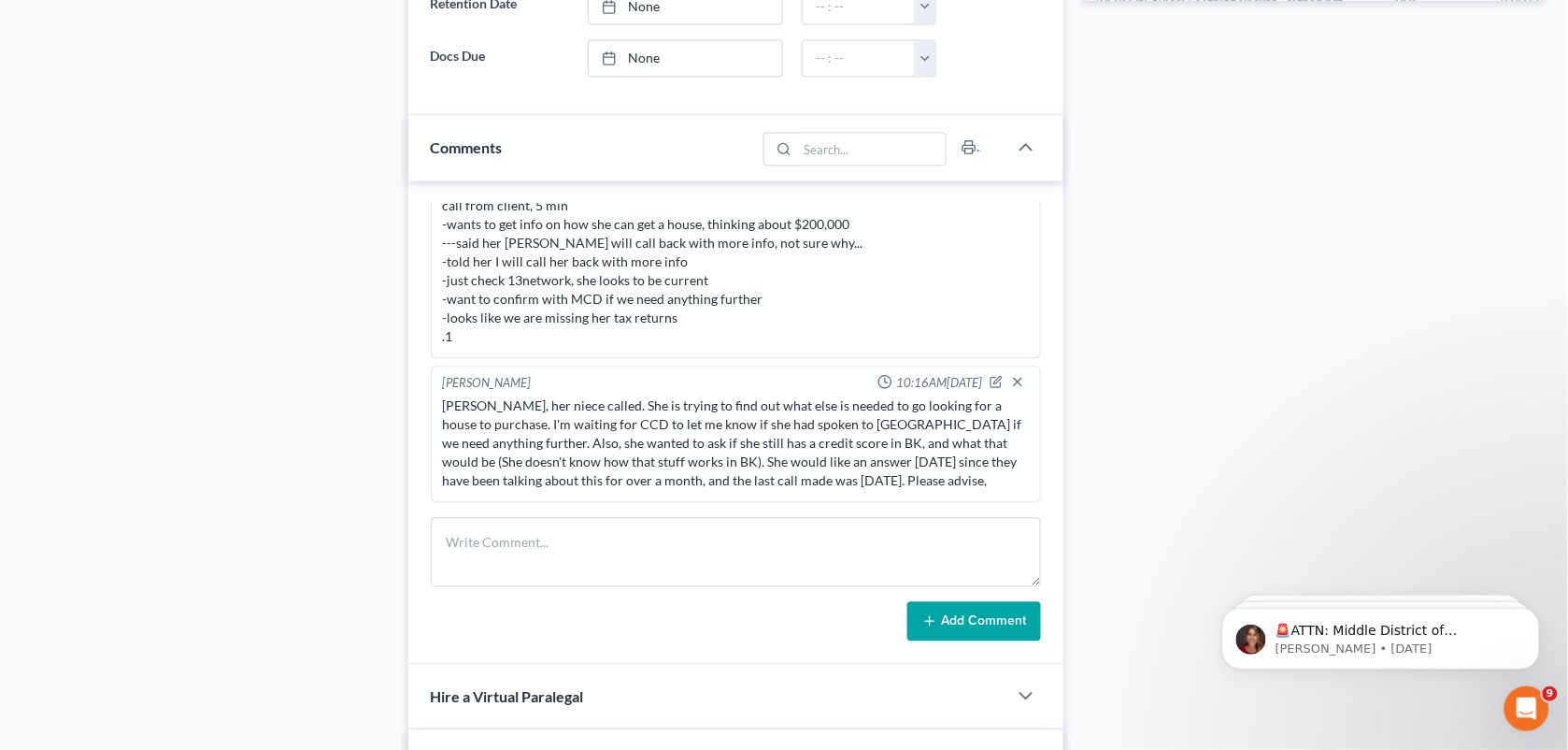
click at [1031, 203] on div "[PERSON_NAME] 12:51PM[DATE] Intake complete, consult scheduled 10-23 @ 11:30 AM…" at bounding box center [736, 422] width 656 height 484
click at [582, 215] on div "[PERSON_NAME] 03:23PM[DATE] call from client, 5 min -wants to get info on how s…" at bounding box center [736, 262] width 611 height 191
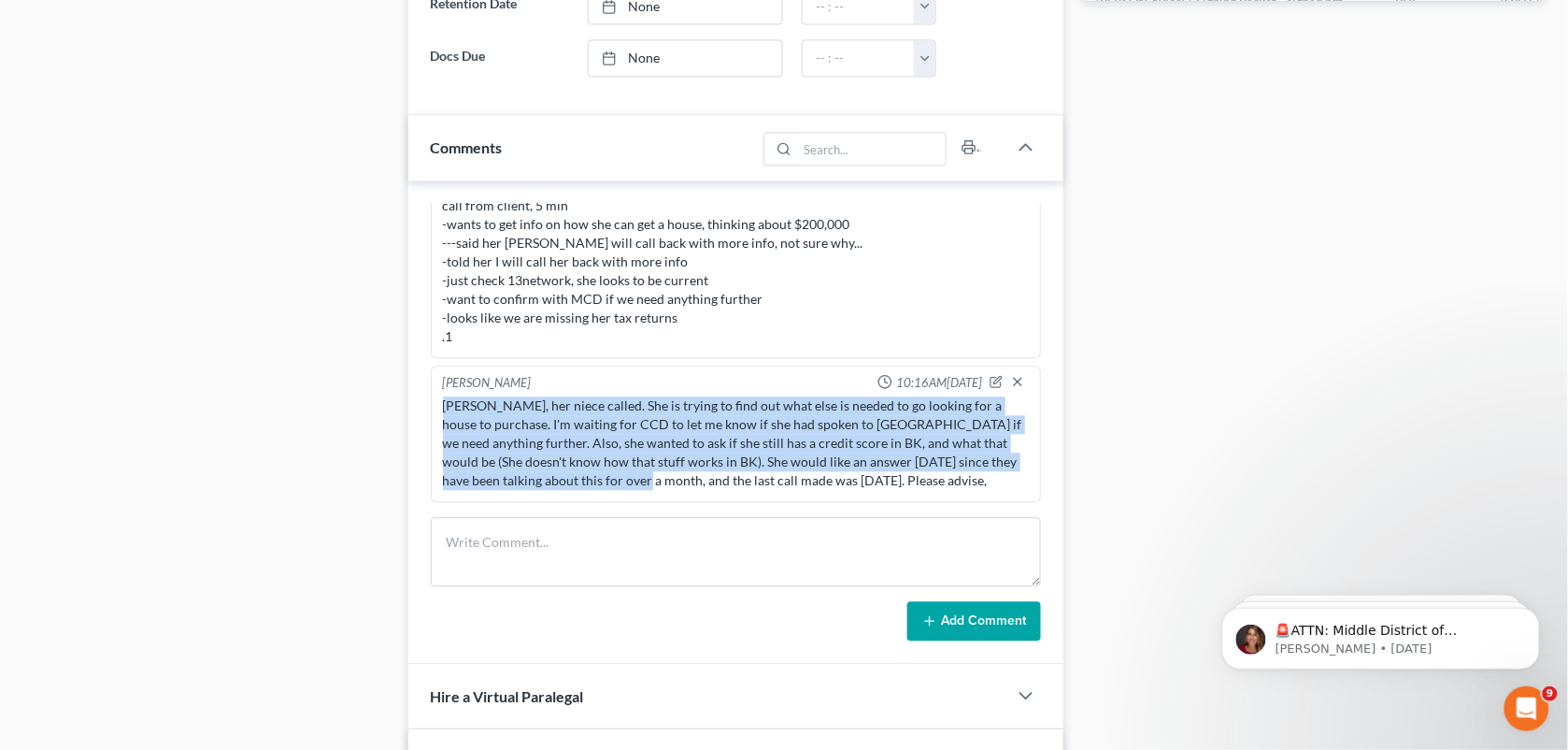
scroll to position [7584, 0]
drag, startPoint x: 432, startPoint y: 455, endPoint x: 854, endPoint y: 496, distance: 424.0
click at [854, 496] on div "[PERSON_NAME] 10:16AM[DATE] [PERSON_NAME], her niece called. She is trying to f…" at bounding box center [736, 433] width 611 height 136
copy div "[PERSON_NAME], her niece called. She is trying to find out what else is needed …"
click at [854, 494] on div "[PERSON_NAME], her niece called. She is trying to find out what else is needed …" at bounding box center [737, 443] width 595 height 101
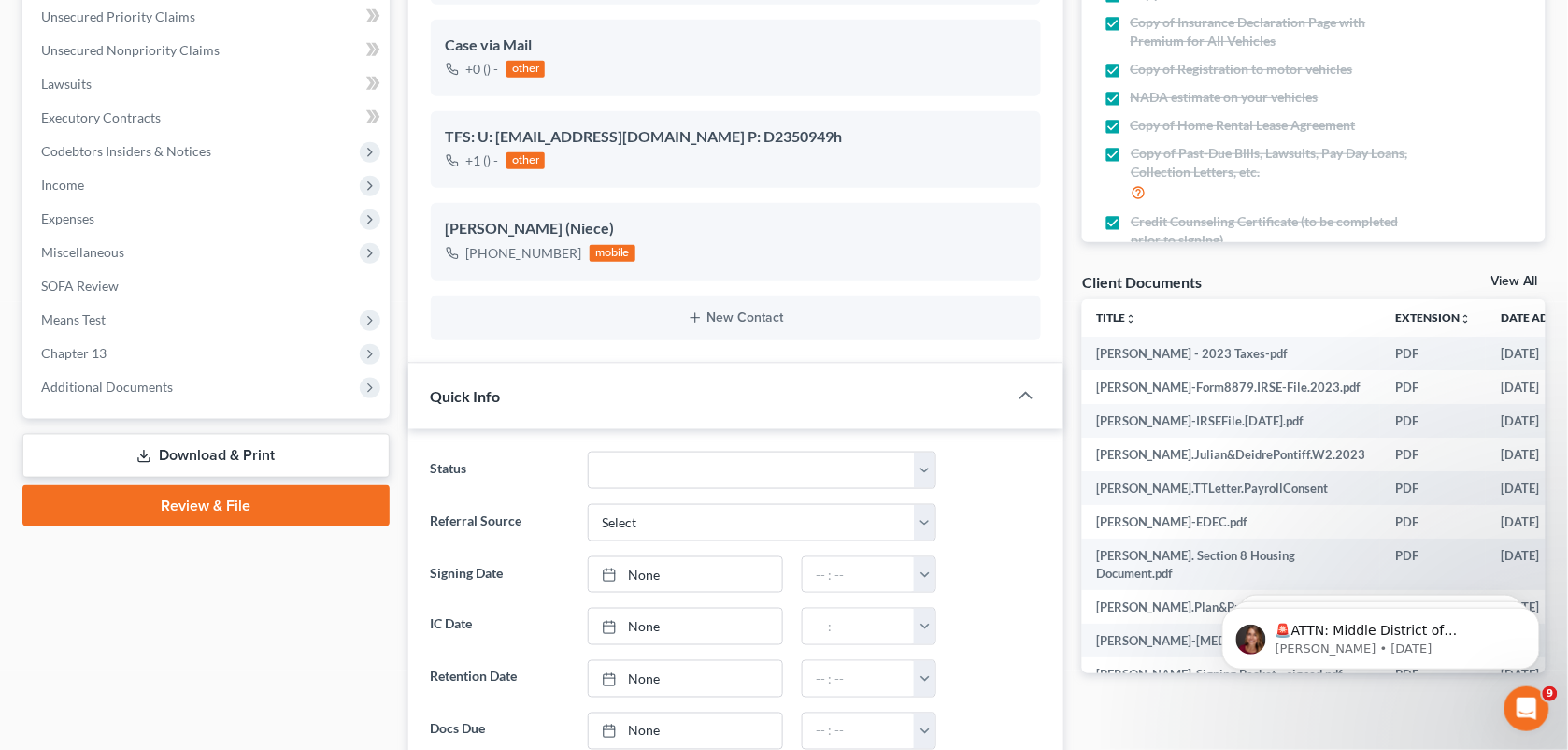
scroll to position [0, 0]
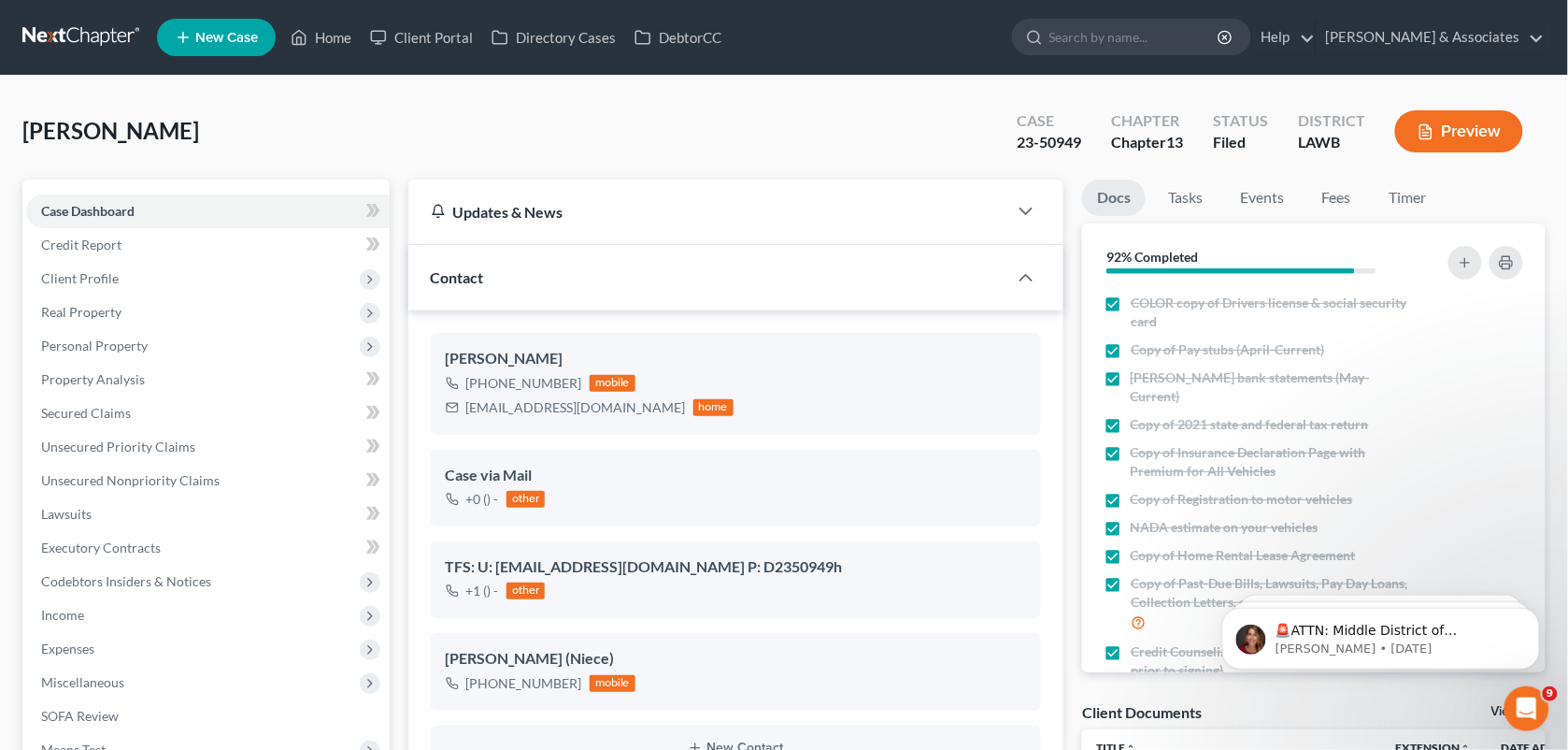
click at [1567, 29] on nav "Home New Case Client Portal Directory Cases DebtorCC [PERSON_NAME] & Associates…" at bounding box center [784, 37] width 1568 height 75
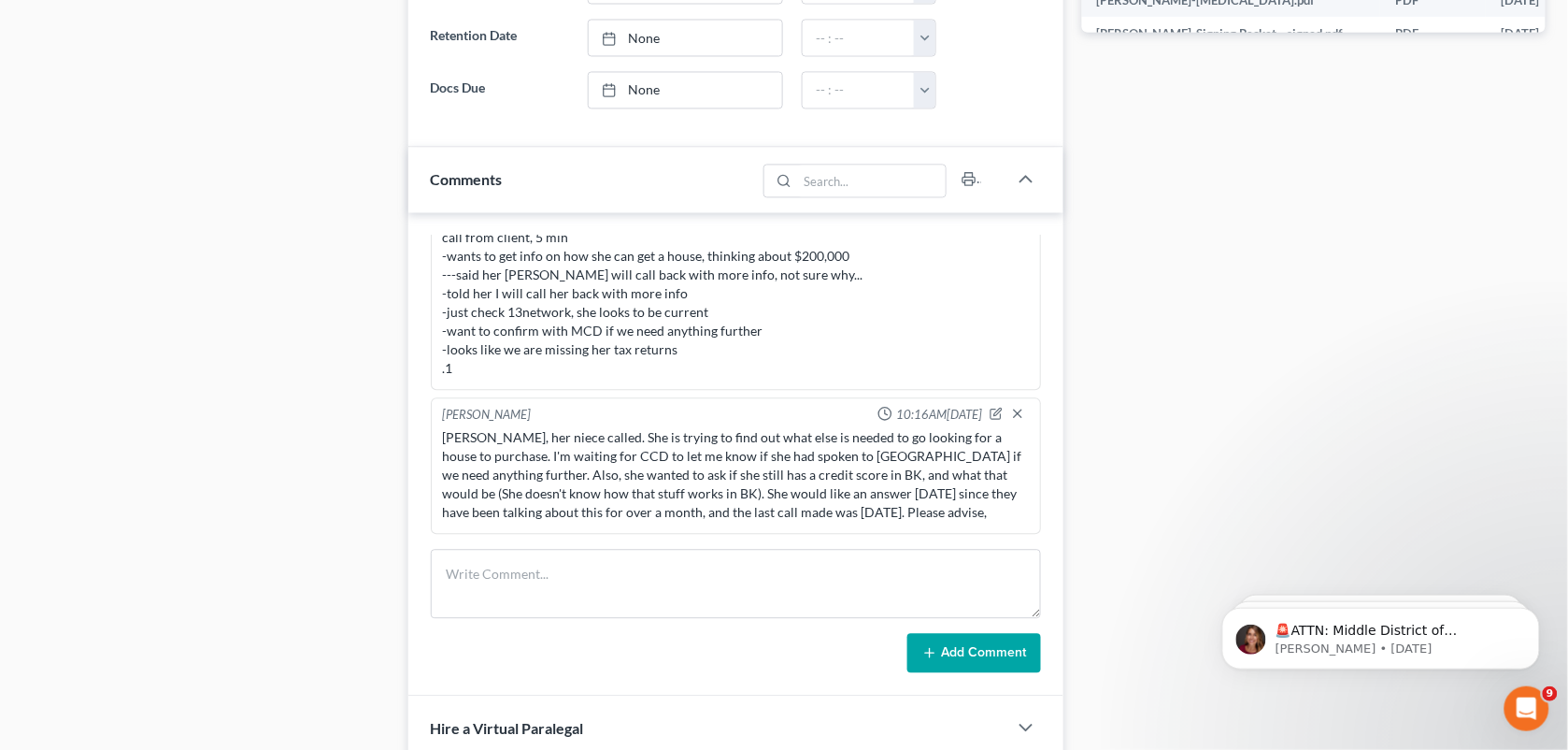
scroll to position [1085, 0]
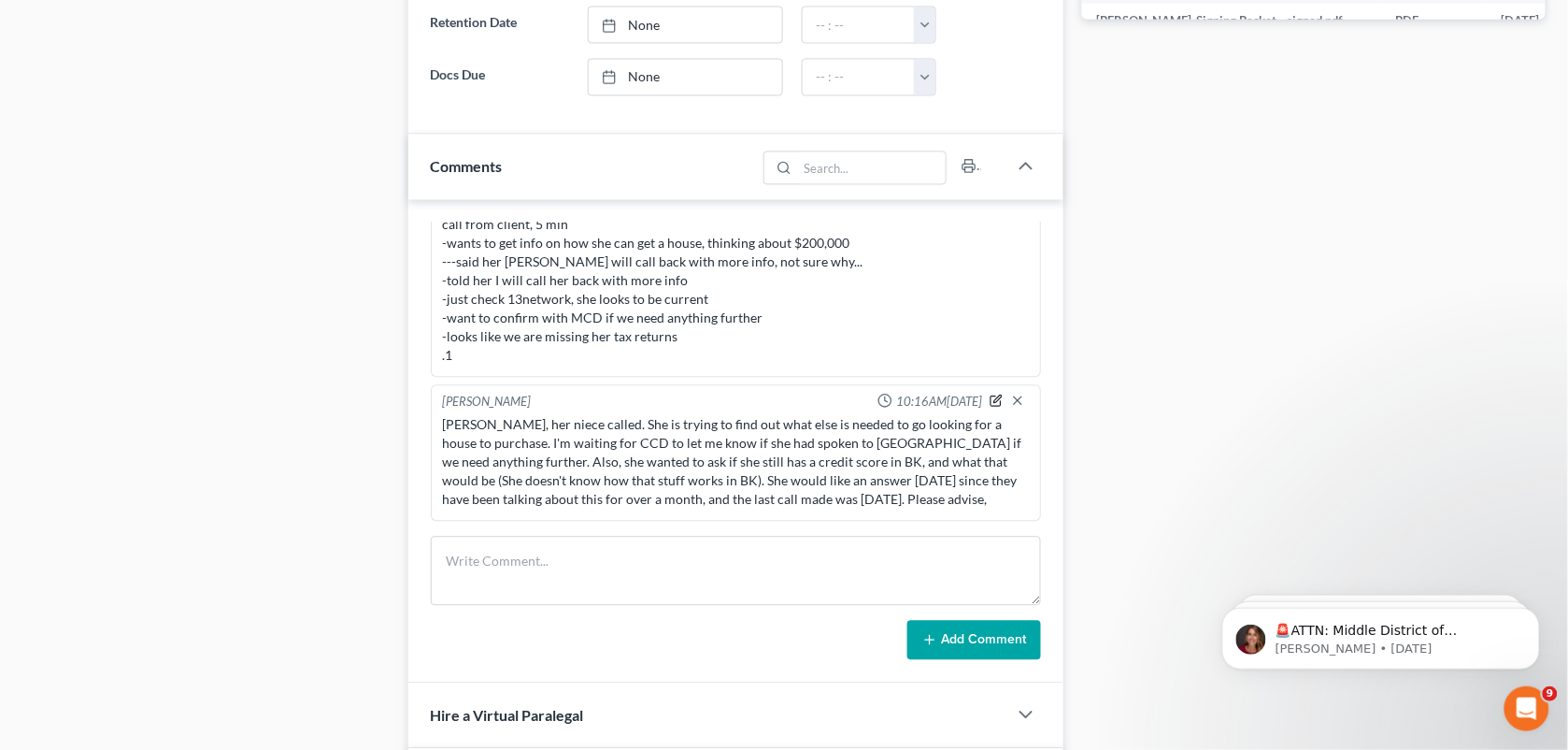
click at [990, 396] on icon "button" at bounding box center [996, 400] width 13 height 13
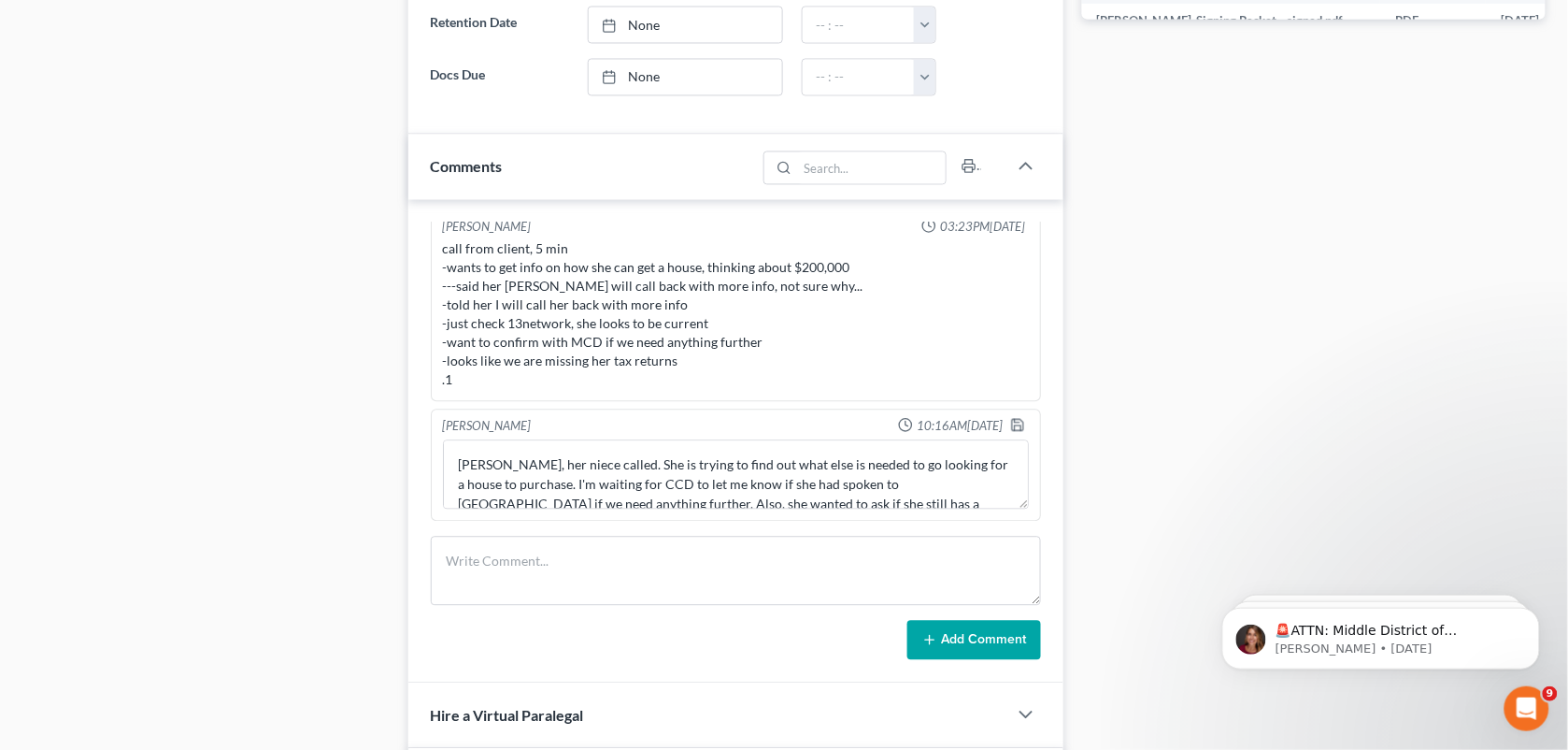
scroll to position [7561, 0]
click at [567, 487] on textarea "[PERSON_NAME], her niece called. She is trying to find out what else is needed …" at bounding box center [737, 474] width 587 height 69
paste textarea "(They have been told the notes from DLM on her MB file. 200K was the figure tha…"
type textarea "[PERSON_NAME], her niece called. She is trying to find out what else is needed …"
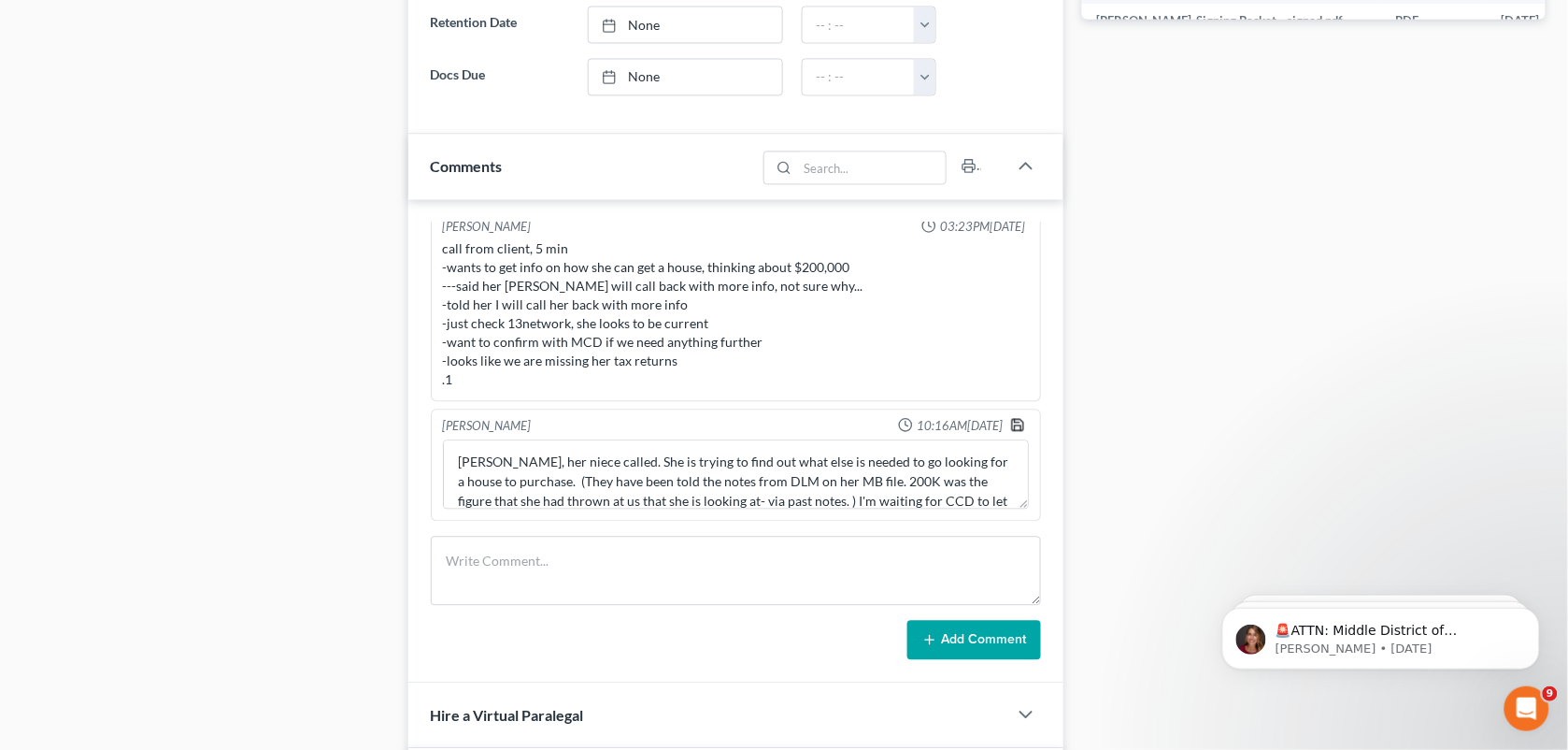
click at [1011, 430] on icon "button" at bounding box center [1018, 424] width 15 height 15
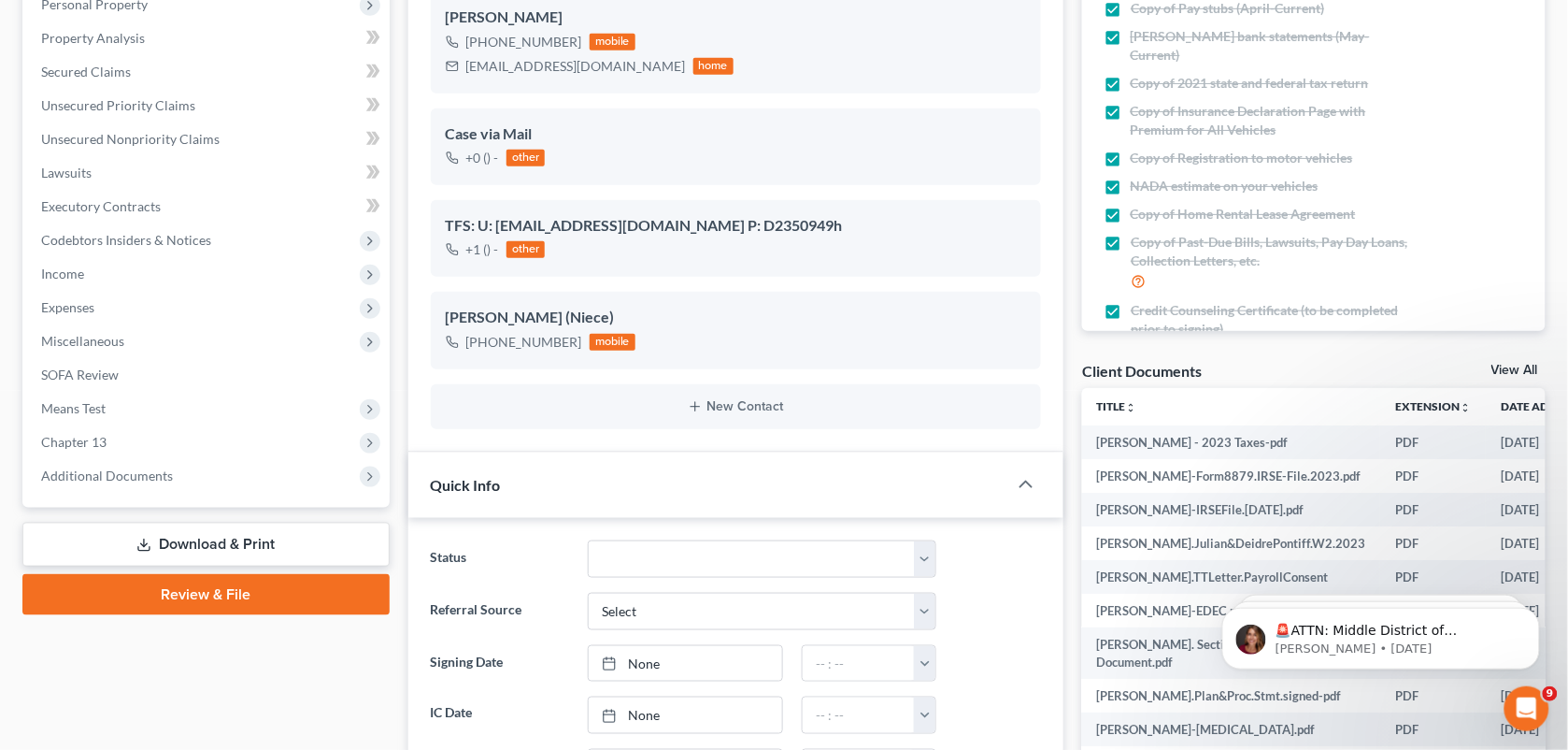
scroll to position [0, 0]
